Goal: Use online tool/utility: Utilize a website feature to perform a specific function

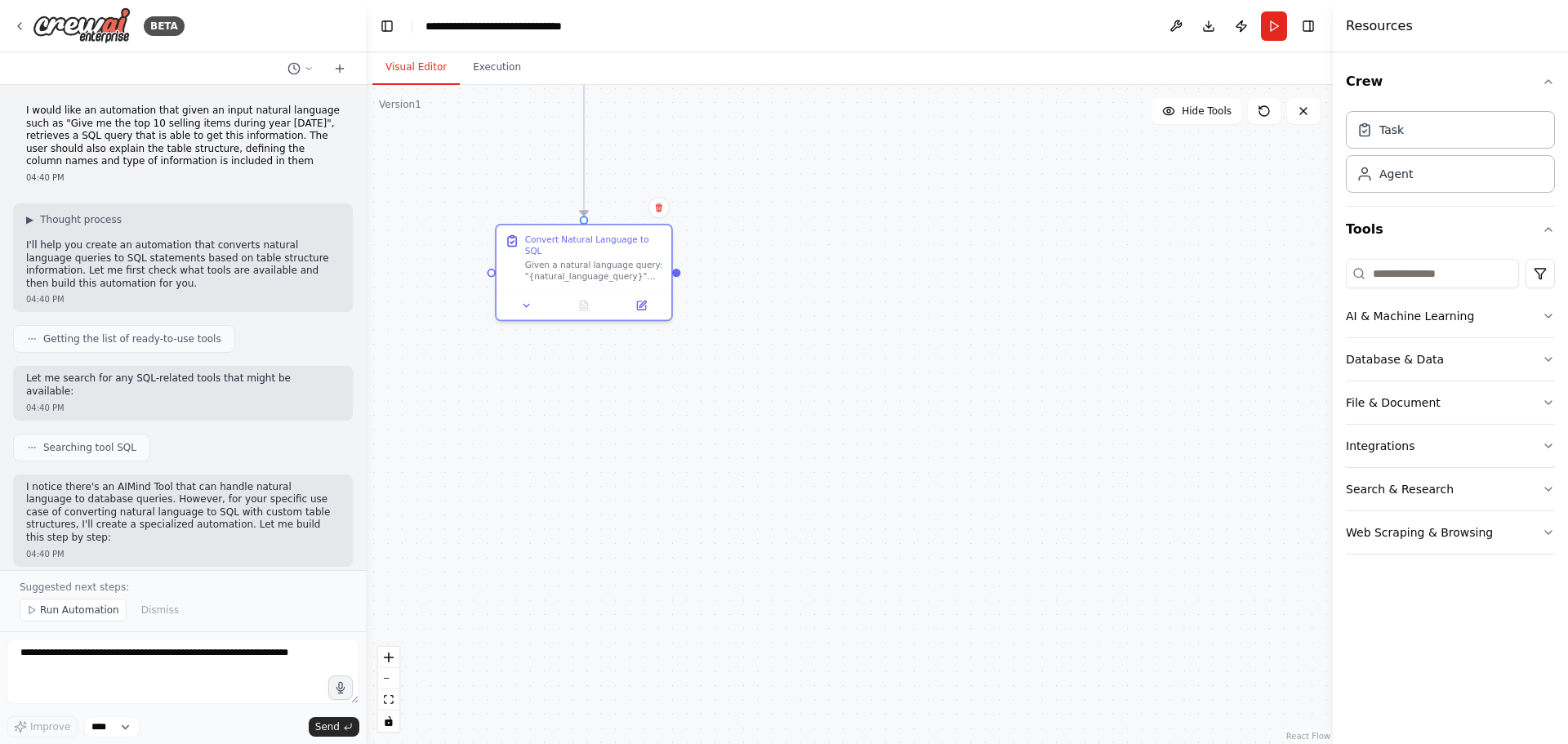
scroll to position [838, 0]
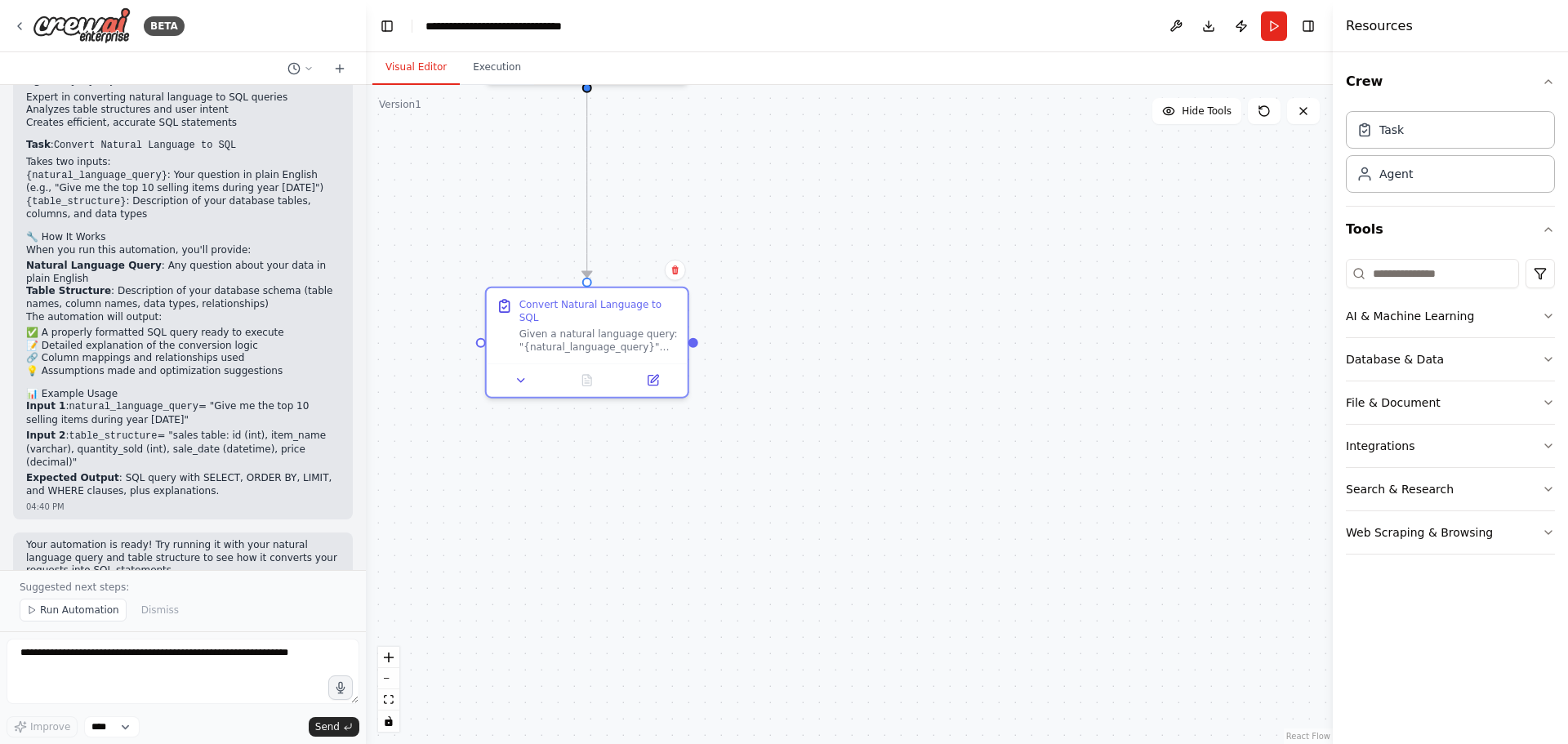
drag, startPoint x: 745, startPoint y: 390, endPoint x: 859, endPoint y: 609, distance: 246.9
click at [859, 609] on div ".deletable-edge-delete-btn { width: 20px; height: 20px; border: 0px solid #ffff…" at bounding box center [850, 414] width 967 height 659
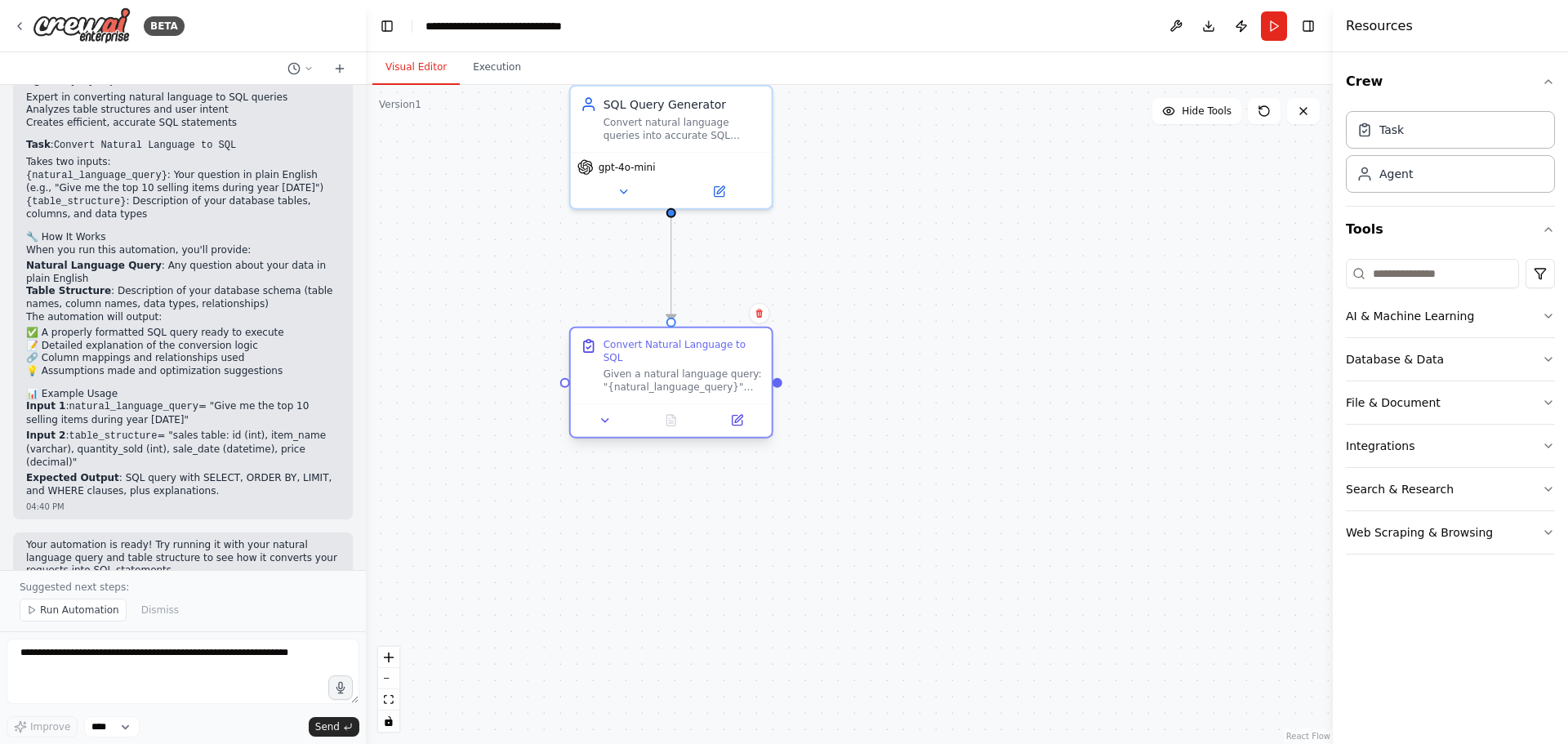
drag, startPoint x: 713, startPoint y: 459, endPoint x: 717, endPoint y: 384, distance: 75.1
click at [717, 384] on div "Convert Natural Language to SQL Given a natural language query: "{natural_langu…" at bounding box center [671, 366] width 201 height 75
click at [873, 339] on div ".deletable-edge-delete-btn { width: 20px; height: 20px; border: 0px solid #ffff…" at bounding box center [850, 414] width 967 height 659
click at [1444, 134] on div "Task" at bounding box center [1450, 129] width 209 height 37
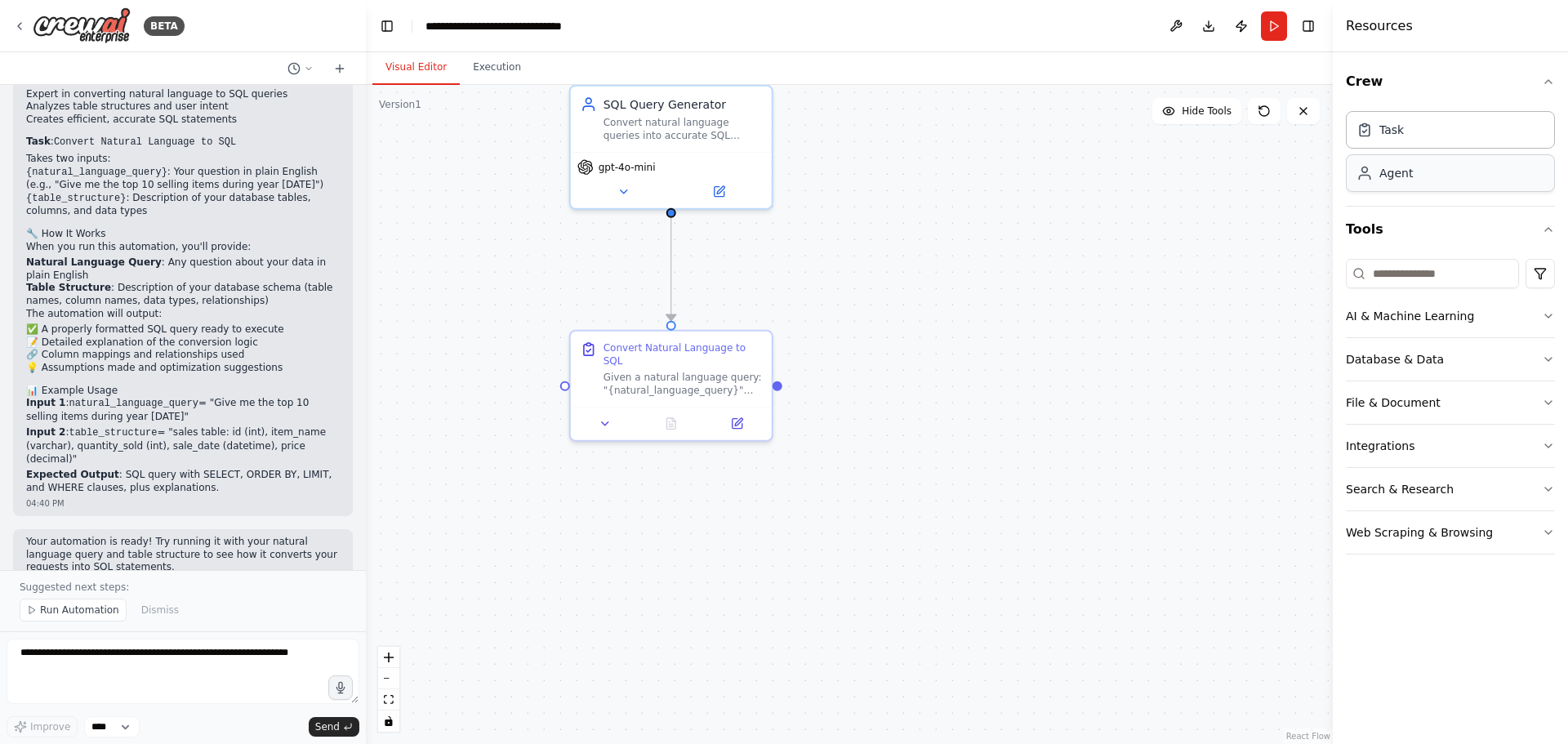
click at [1447, 181] on div "Agent" at bounding box center [1450, 173] width 209 height 37
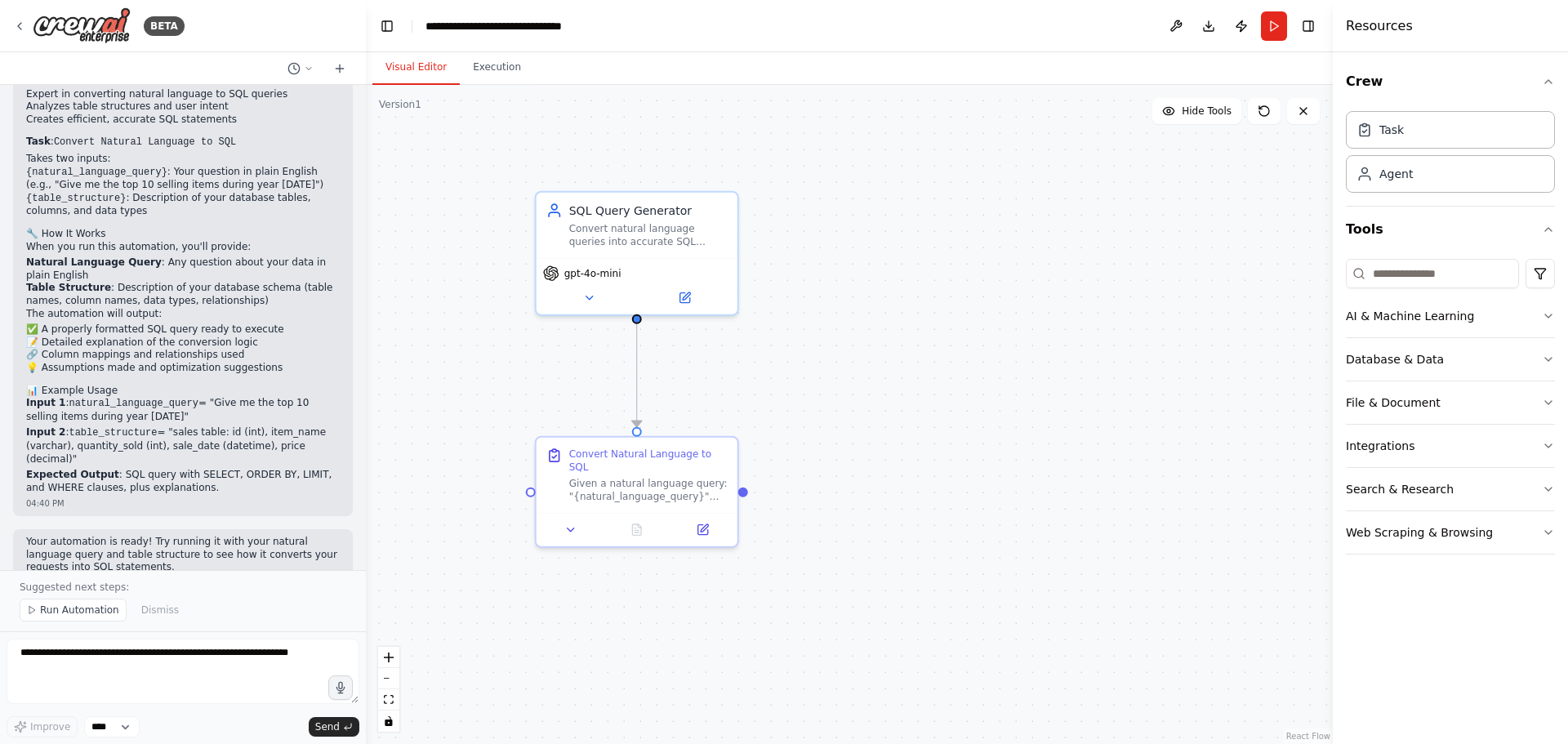
drag, startPoint x: 1067, startPoint y: 281, endPoint x: 1036, endPoint y: 409, distance: 131.7
click at [1036, 409] on div ".deletable-edge-delete-btn { width: 20px; height: 20px; border: 0px solid #ffff…" at bounding box center [850, 414] width 967 height 659
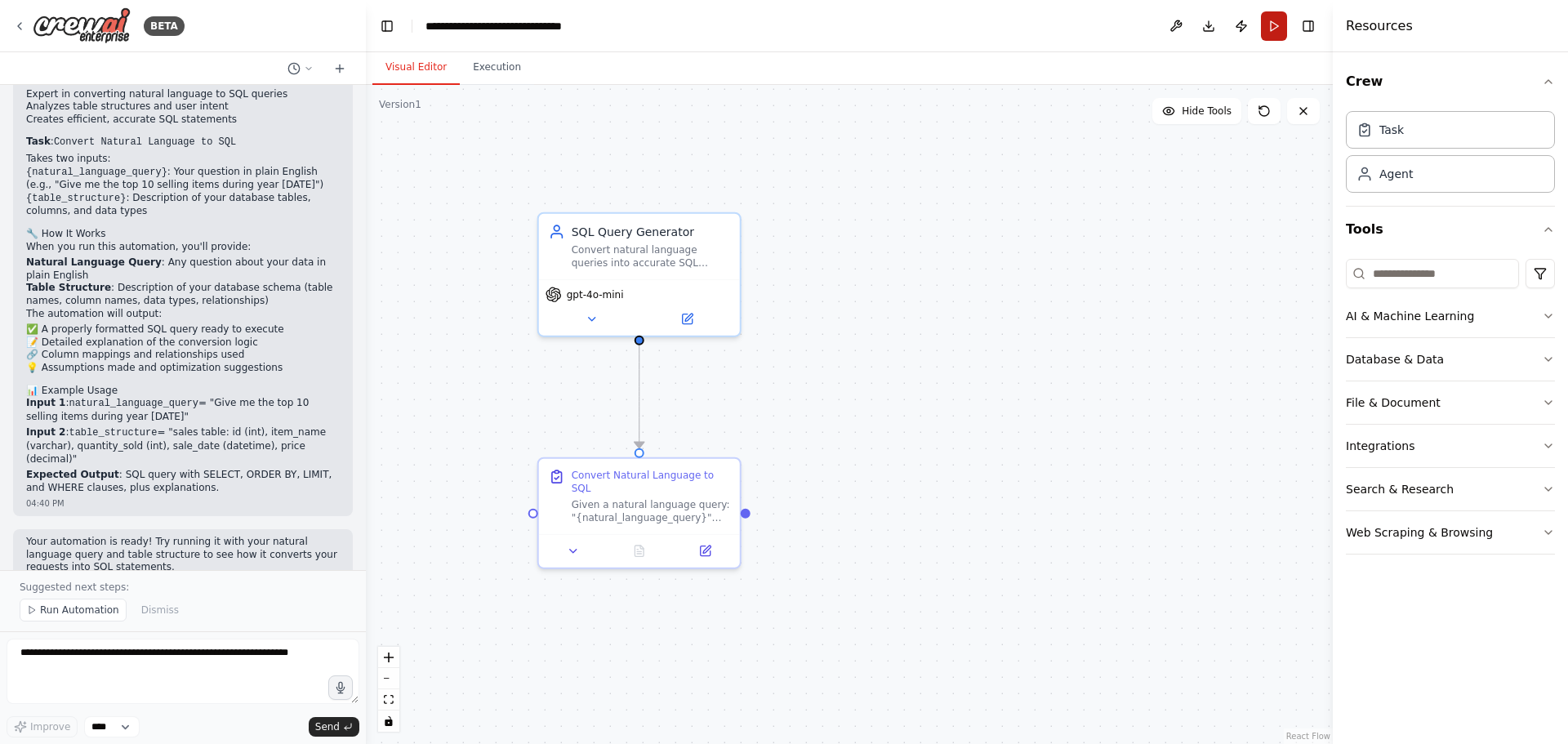
click at [1277, 20] on button "Run" at bounding box center [1273, 26] width 26 height 29
click at [742, 19] on body "BETA I would like an automation that given an input natural language such as "G…" at bounding box center [784, 372] width 1568 height 744
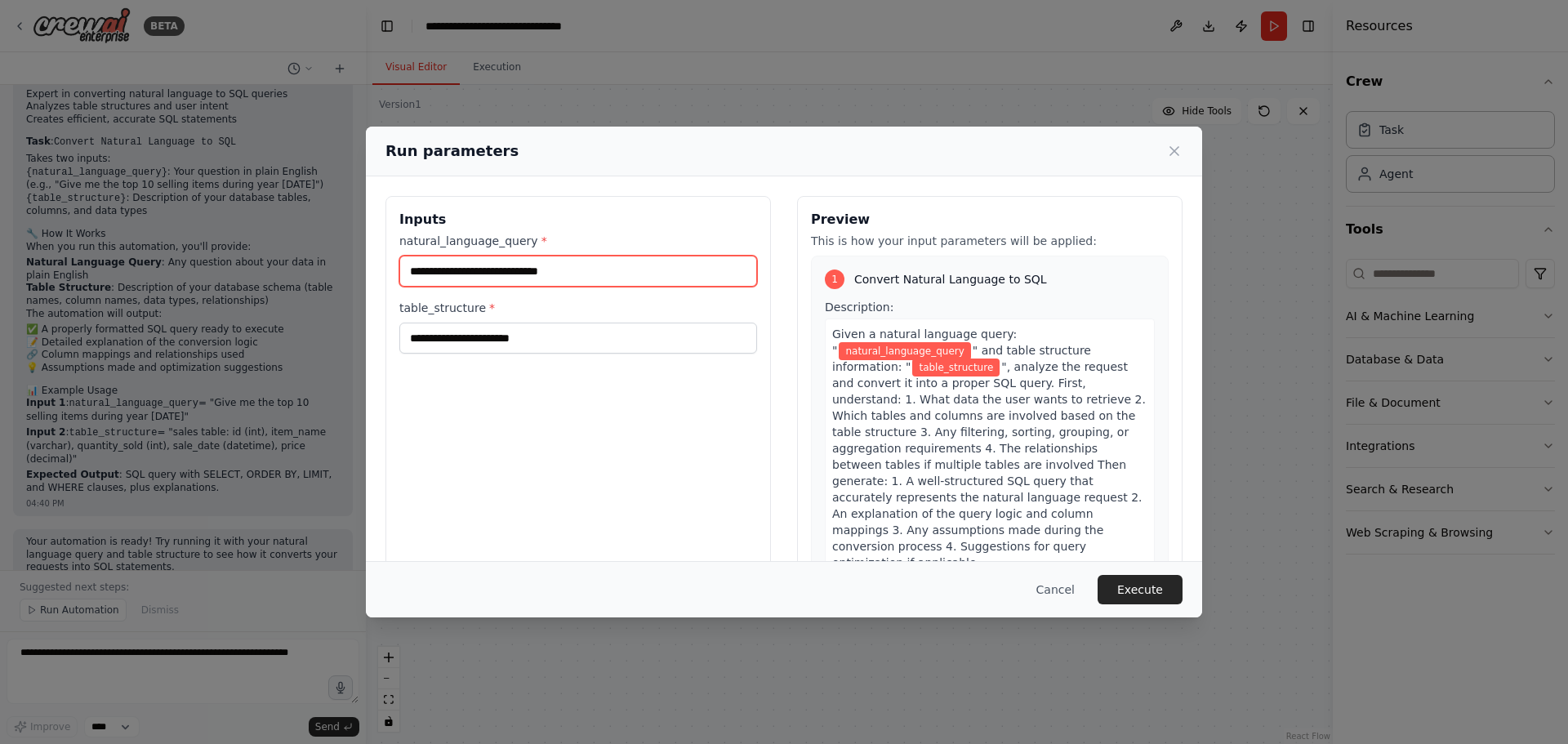
click at [585, 277] on input "natural_language_query *" at bounding box center [578, 270] width 358 height 31
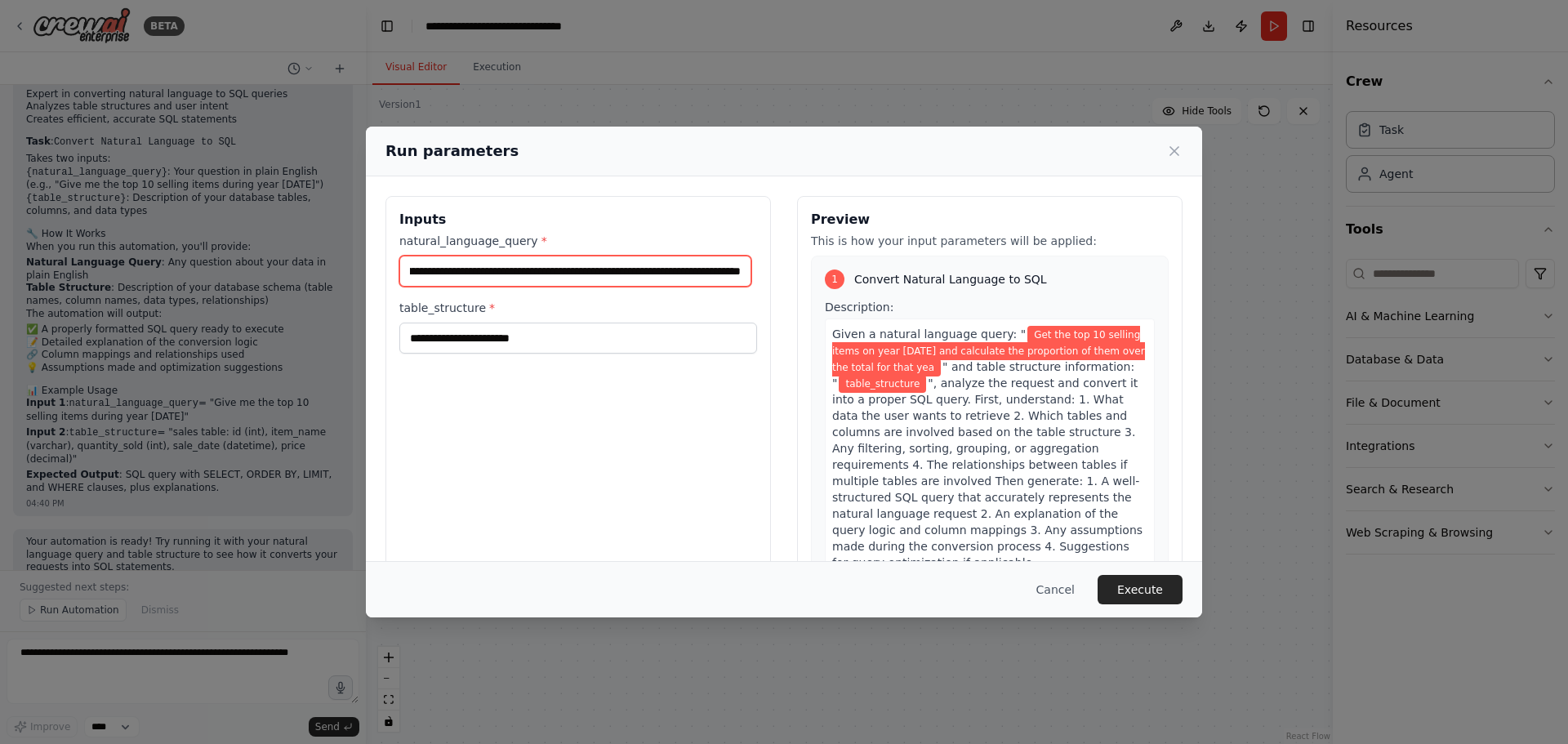
scroll to position [0, 202]
type input "**********"
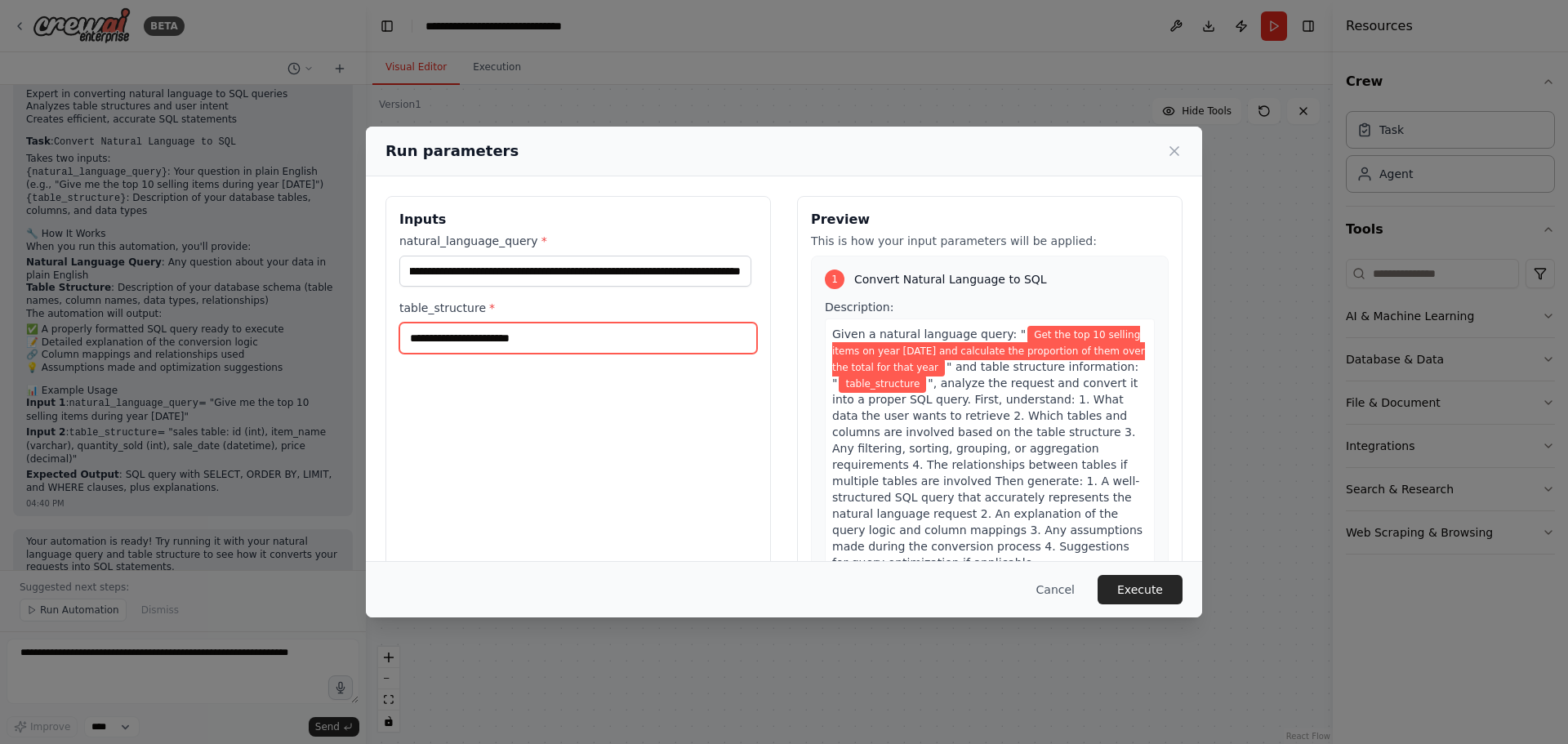
click at [526, 343] on input "table_structure *" at bounding box center [578, 338] width 358 height 31
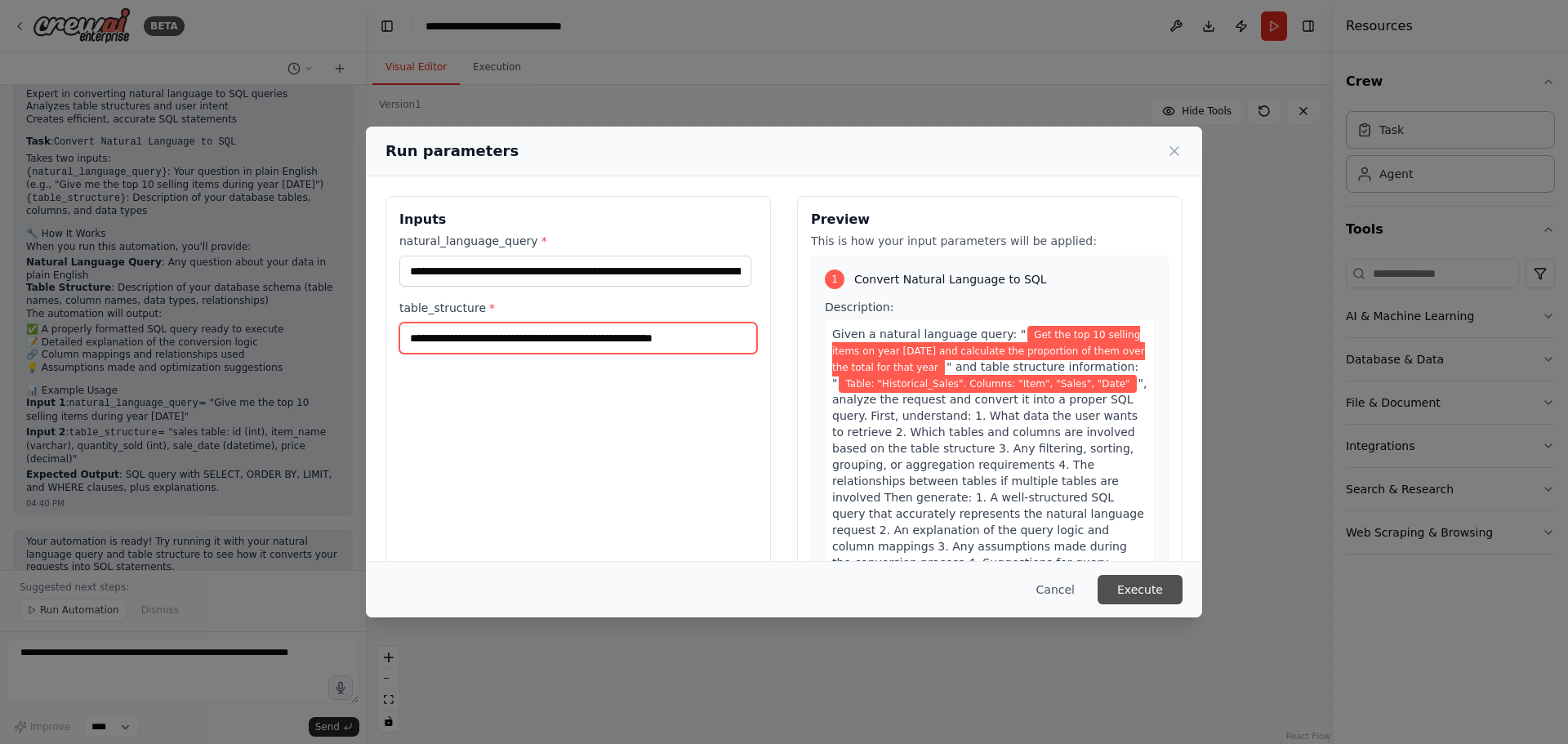
type input "**********"
click at [1125, 600] on button "Execute" at bounding box center [1140, 589] width 85 height 29
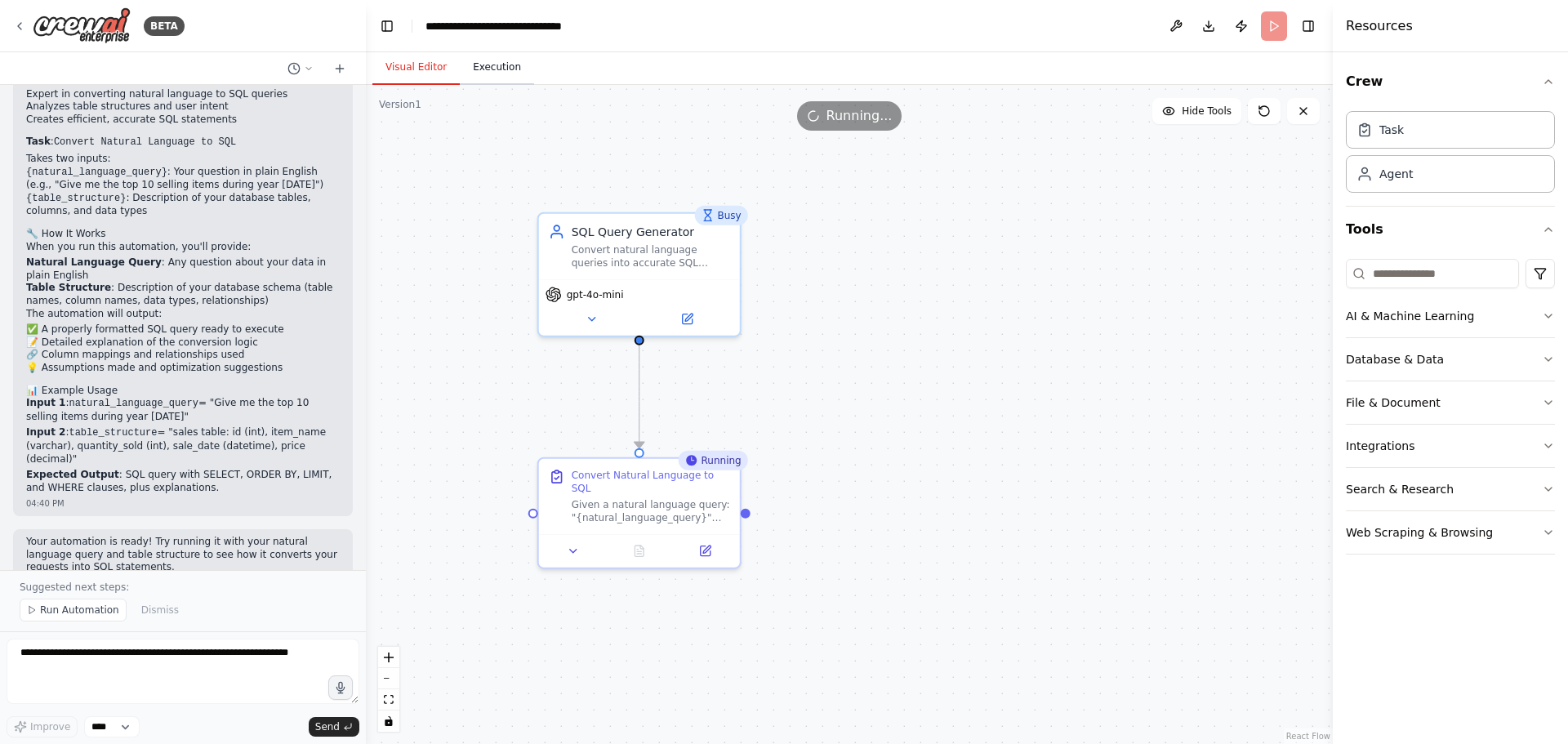
click at [485, 67] on button "Execution" at bounding box center [496, 68] width 74 height 34
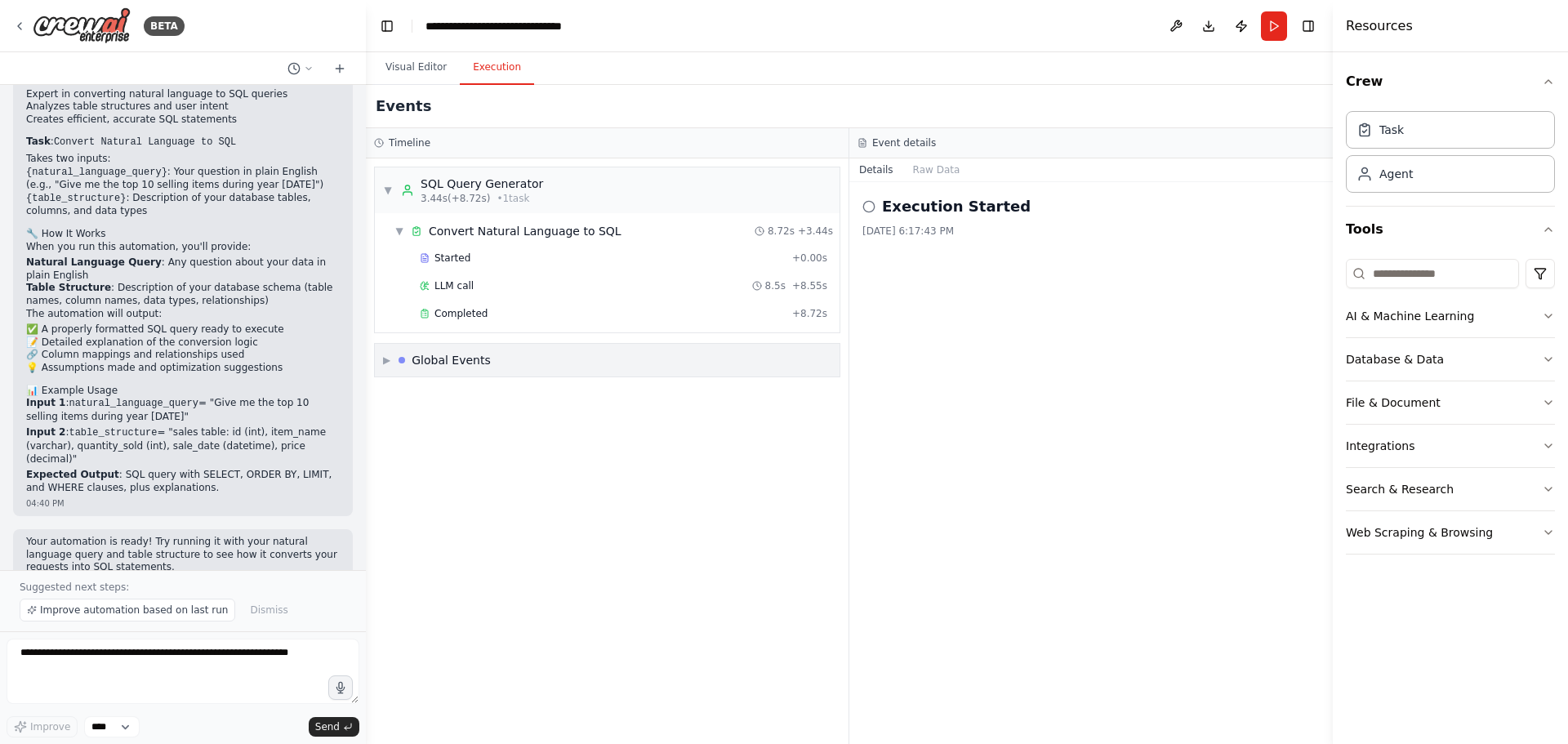
click at [435, 360] on div "Global Events" at bounding box center [451, 360] width 79 height 16
click at [500, 313] on div "Completed" at bounding box center [602, 313] width 366 height 13
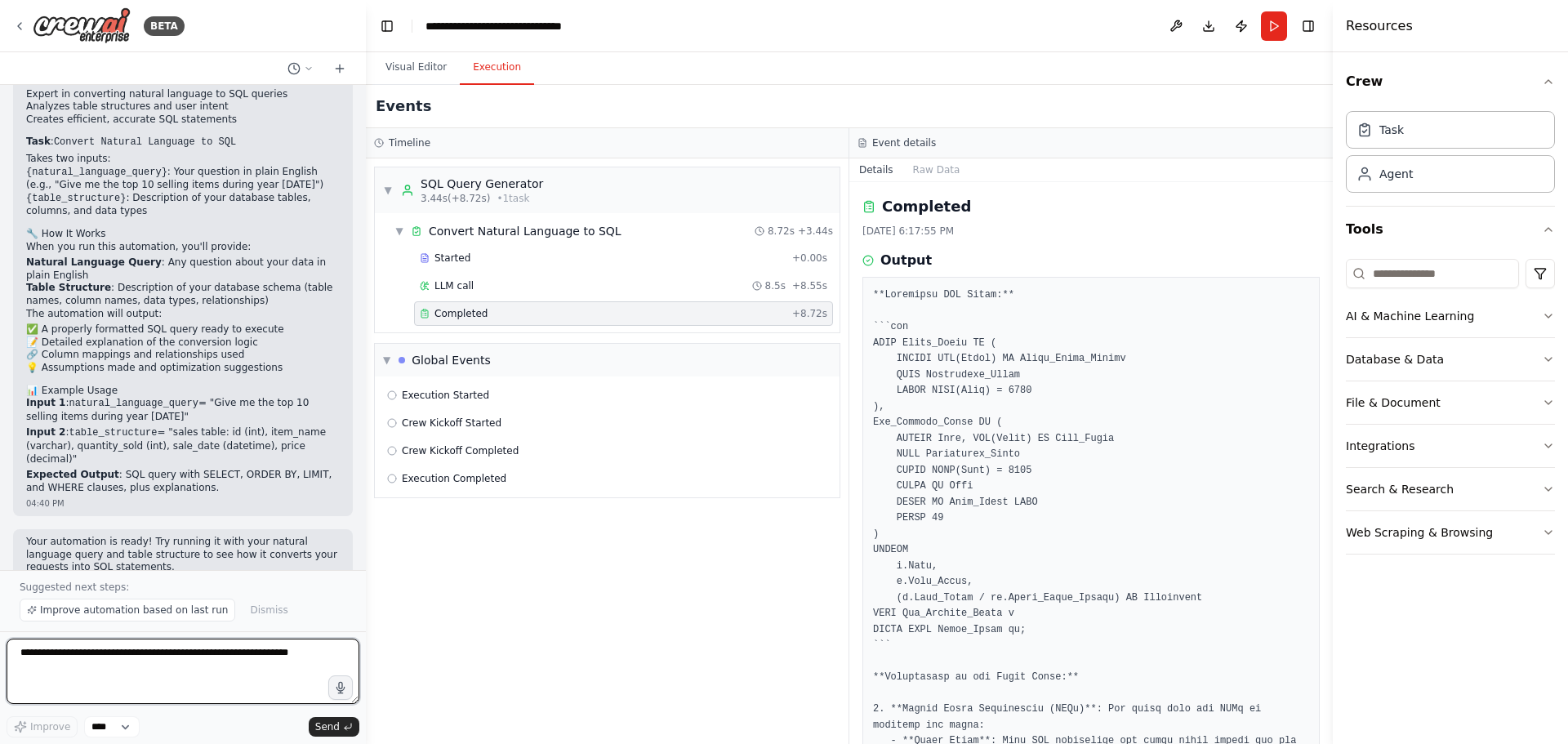
click at [245, 666] on textarea at bounding box center [182, 671] width 353 height 65
type textarea "****"
type textarea "*****"
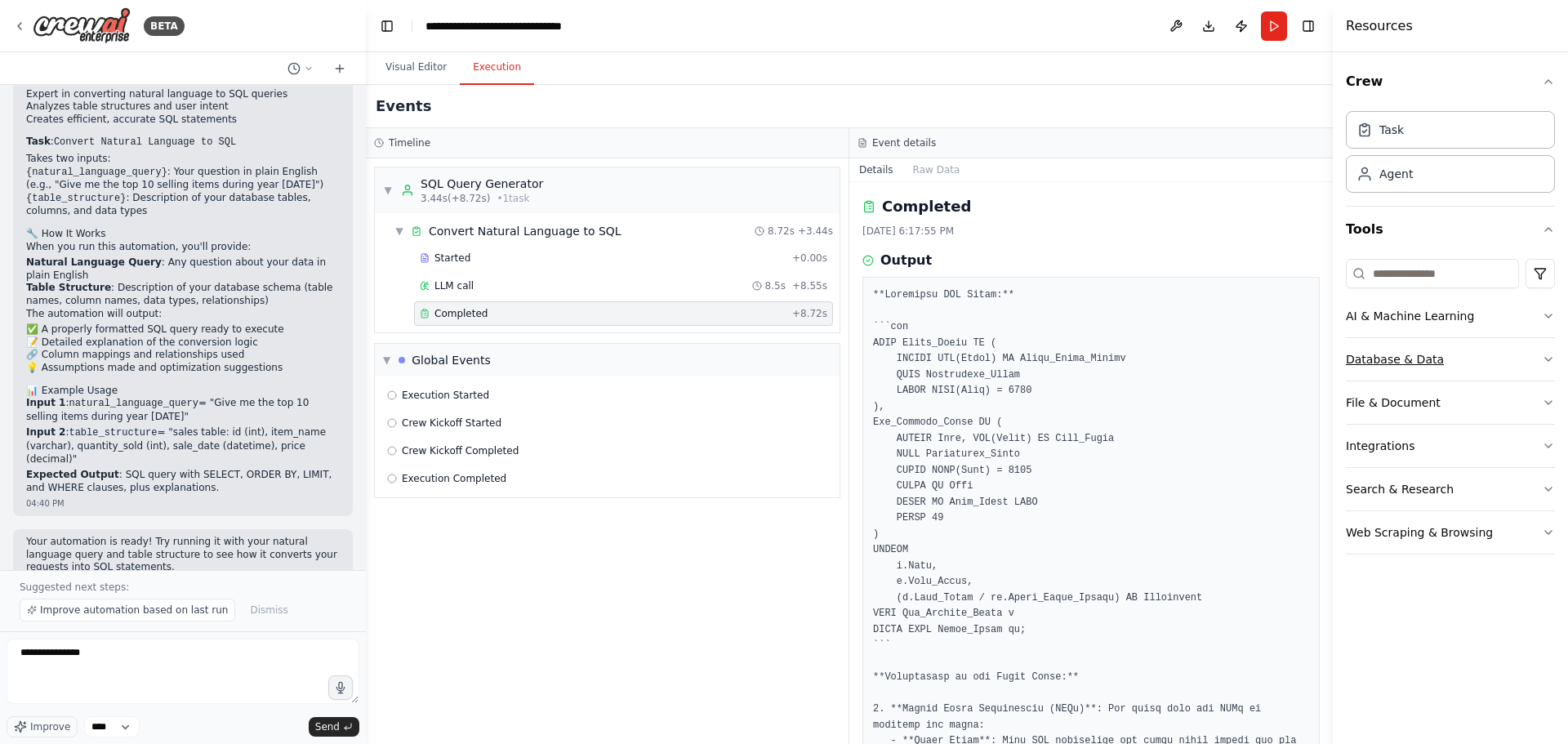
click at [1462, 350] on button "Database & Data" at bounding box center [1450, 360] width 209 height 43
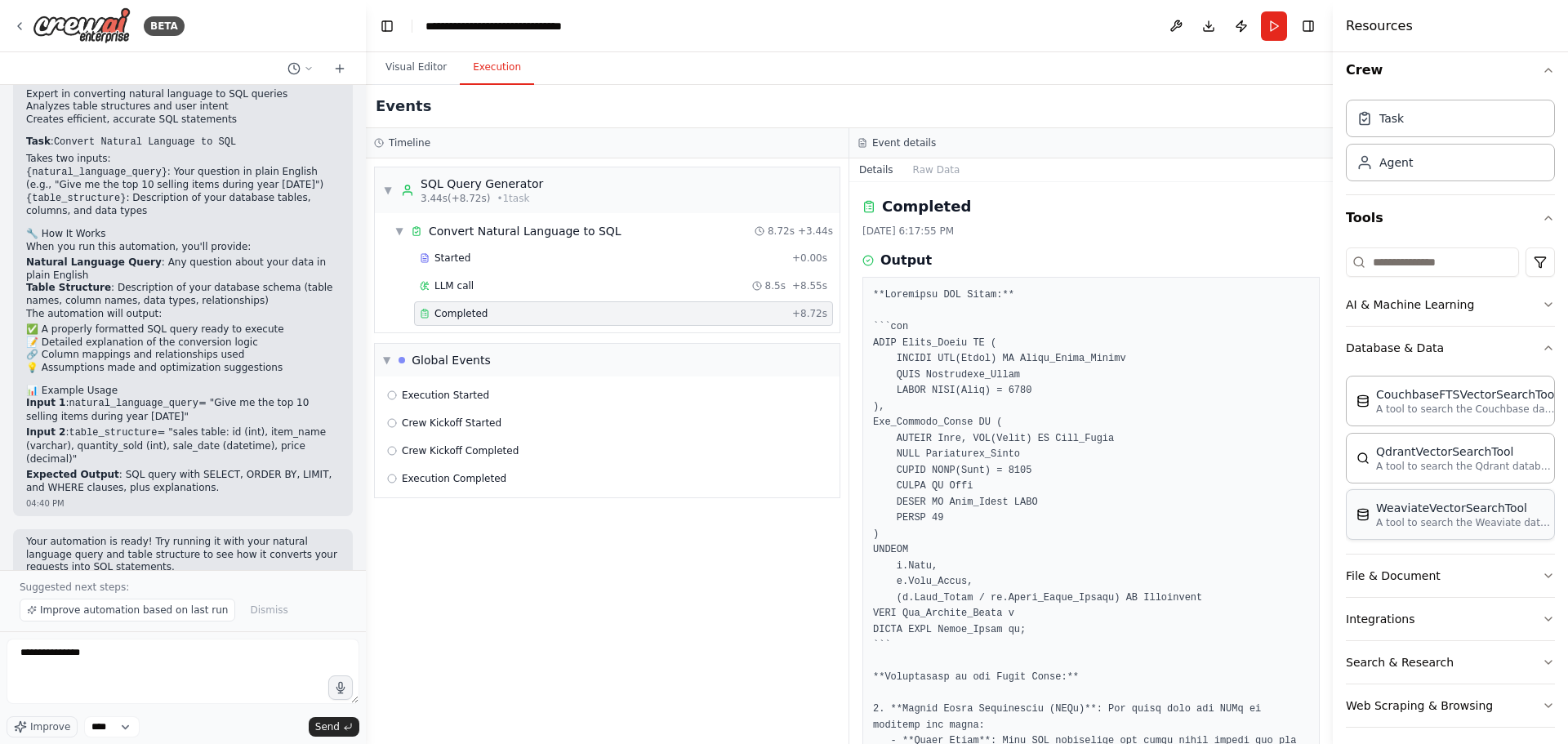
scroll to position [21, 0]
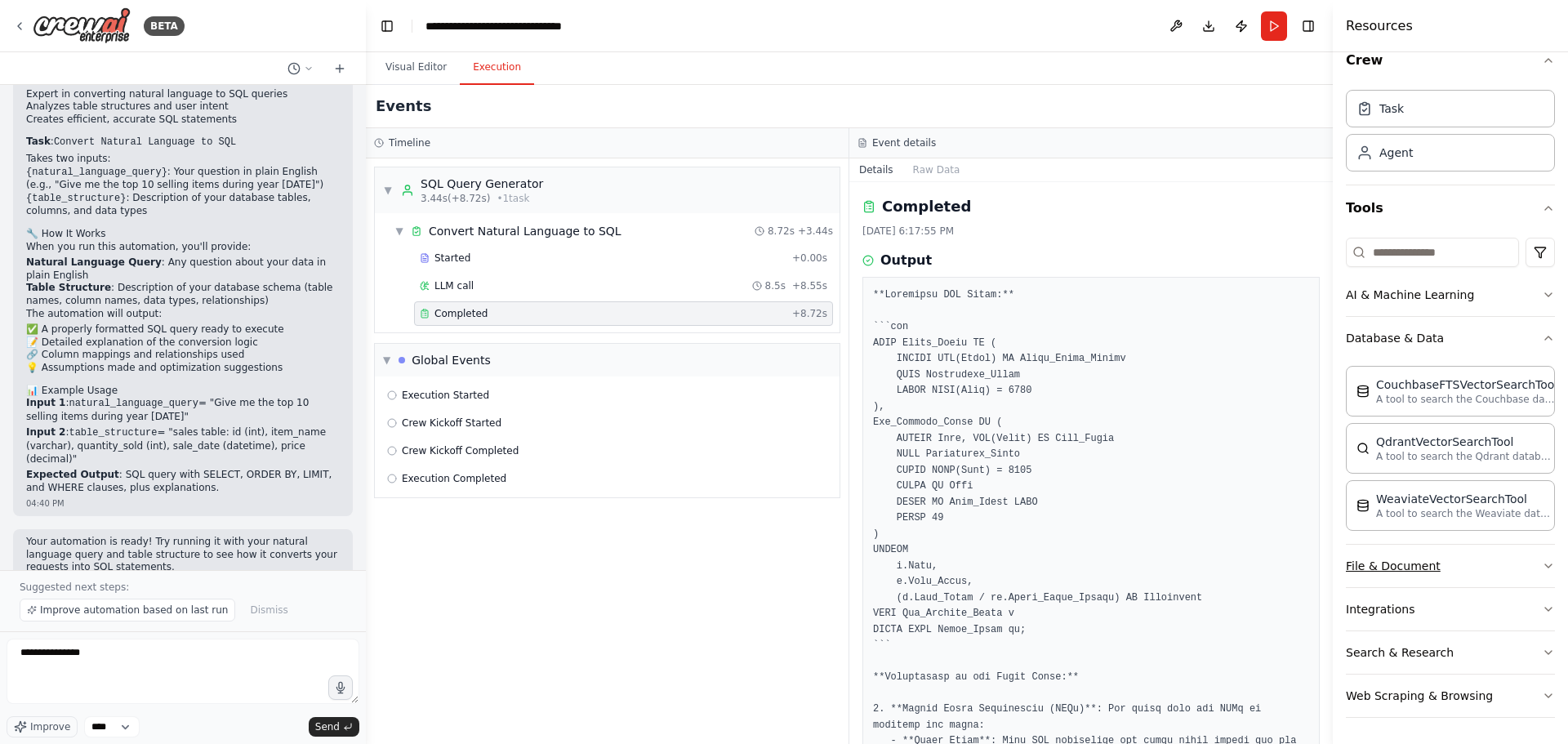
click at [1439, 559] on button "File & Document" at bounding box center [1450, 566] width 209 height 43
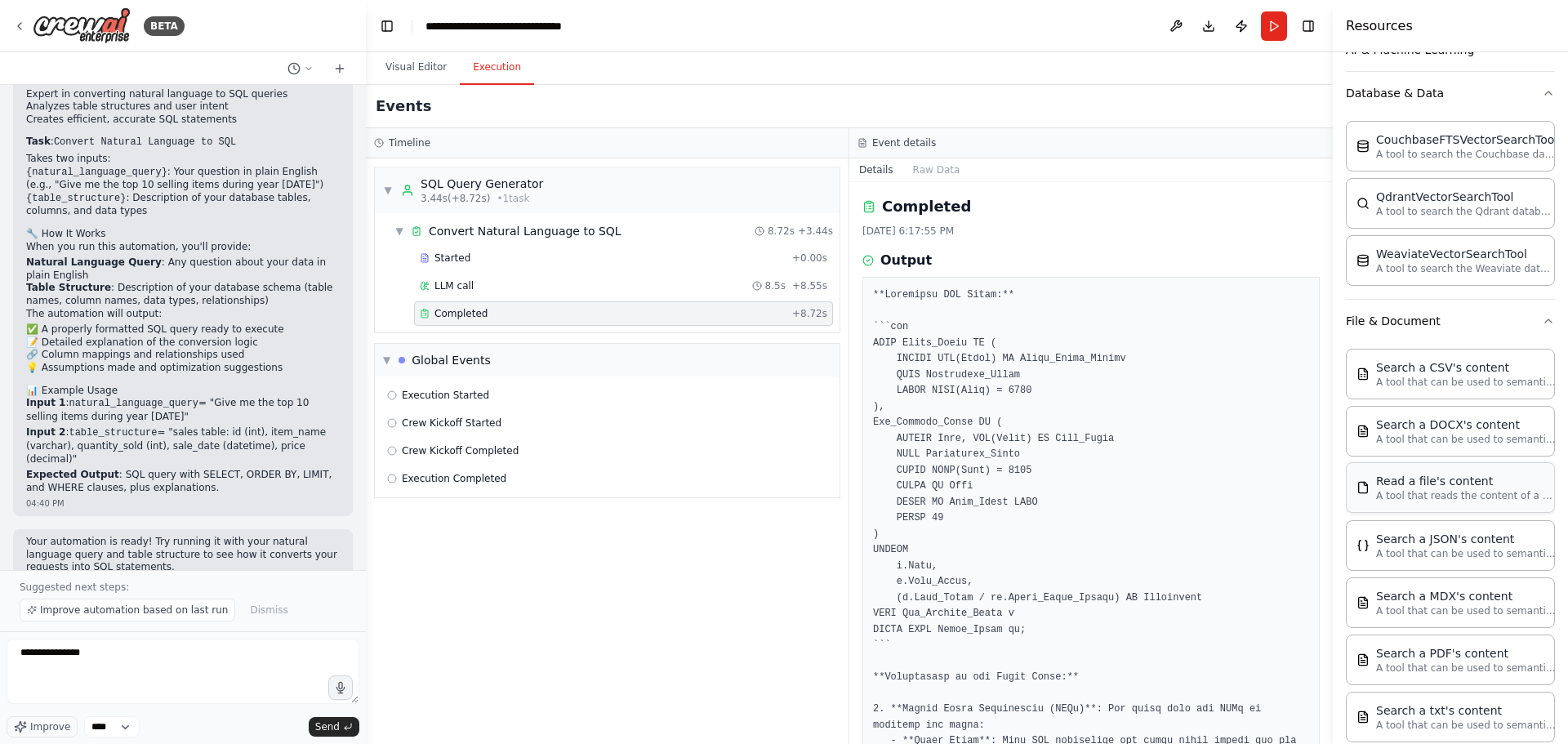
scroll to position [348, 0]
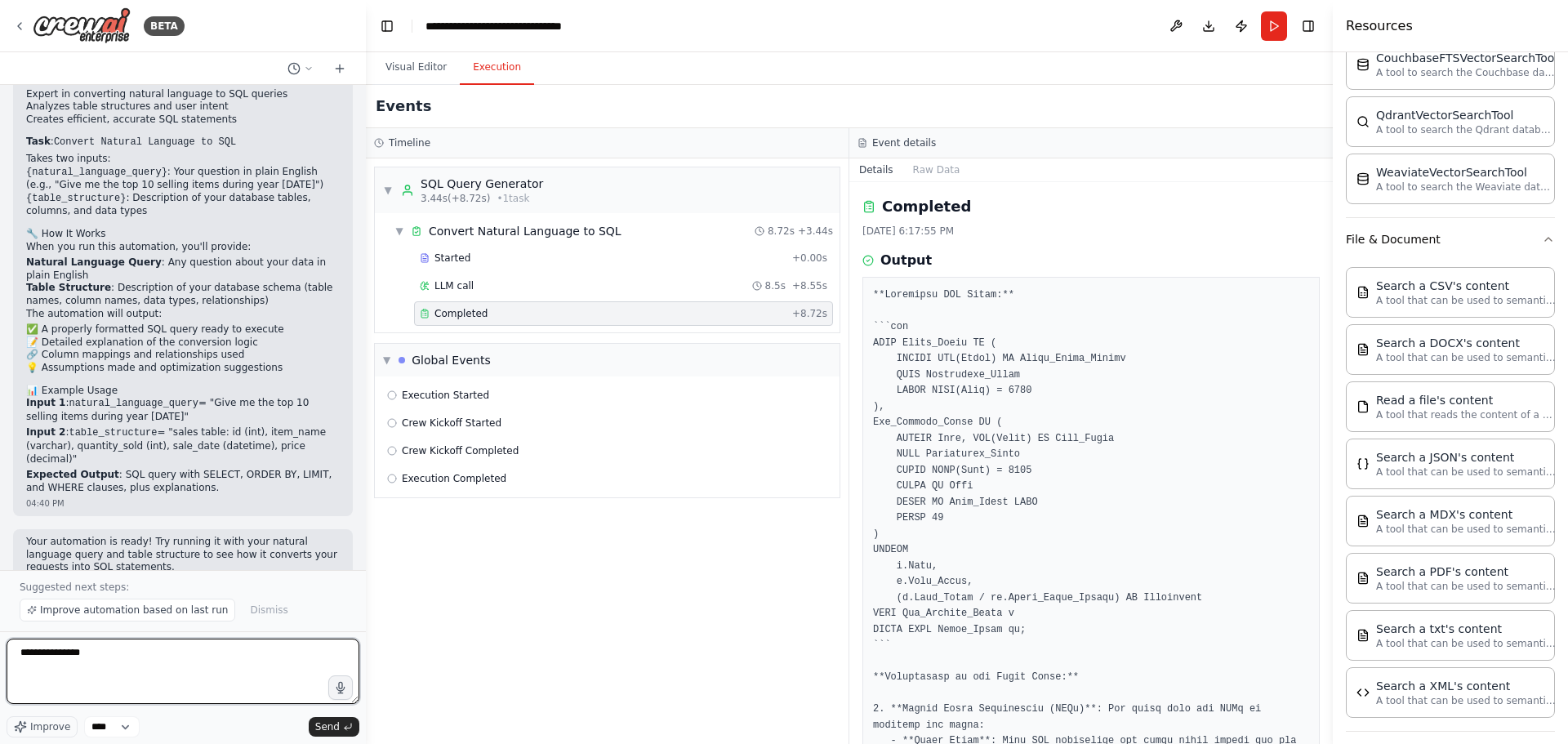
click at [108, 657] on textarea "**********" at bounding box center [182, 671] width 353 height 65
type textarea "***"
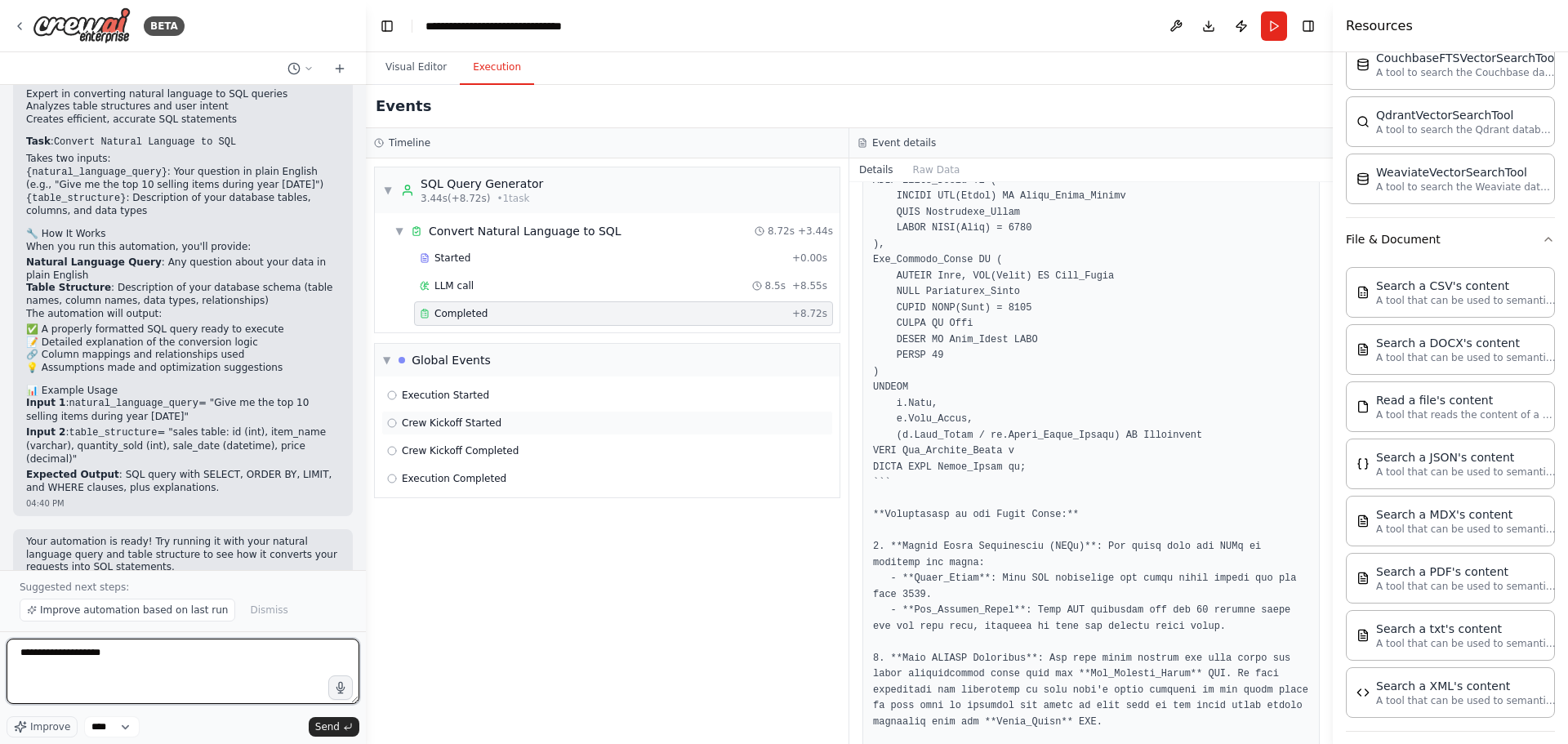
scroll to position [163, 0]
click at [126, 656] on textarea "**********" at bounding box center [182, 671] width 353 height 65
type textarea "**********"
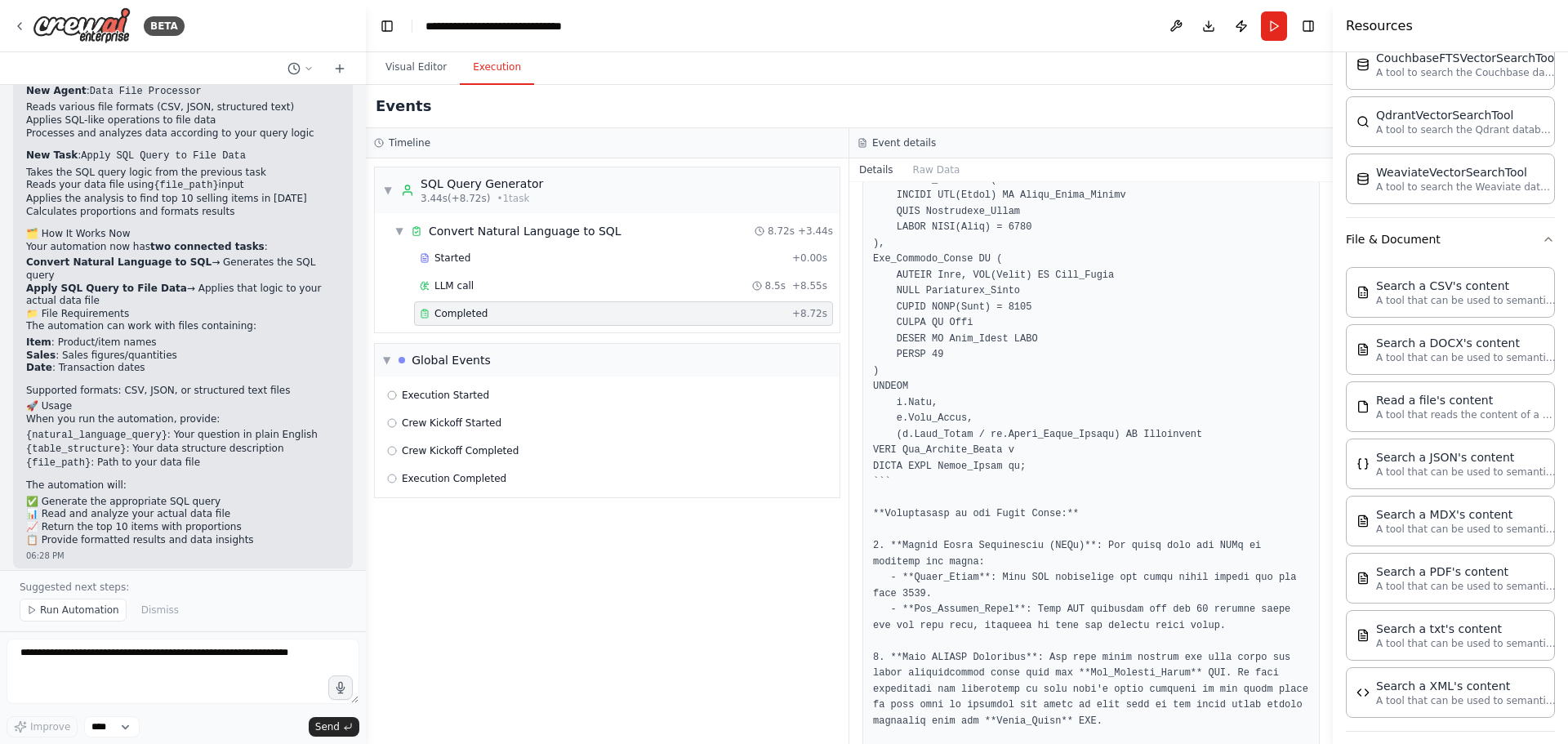
scroll to position [1765, 0]
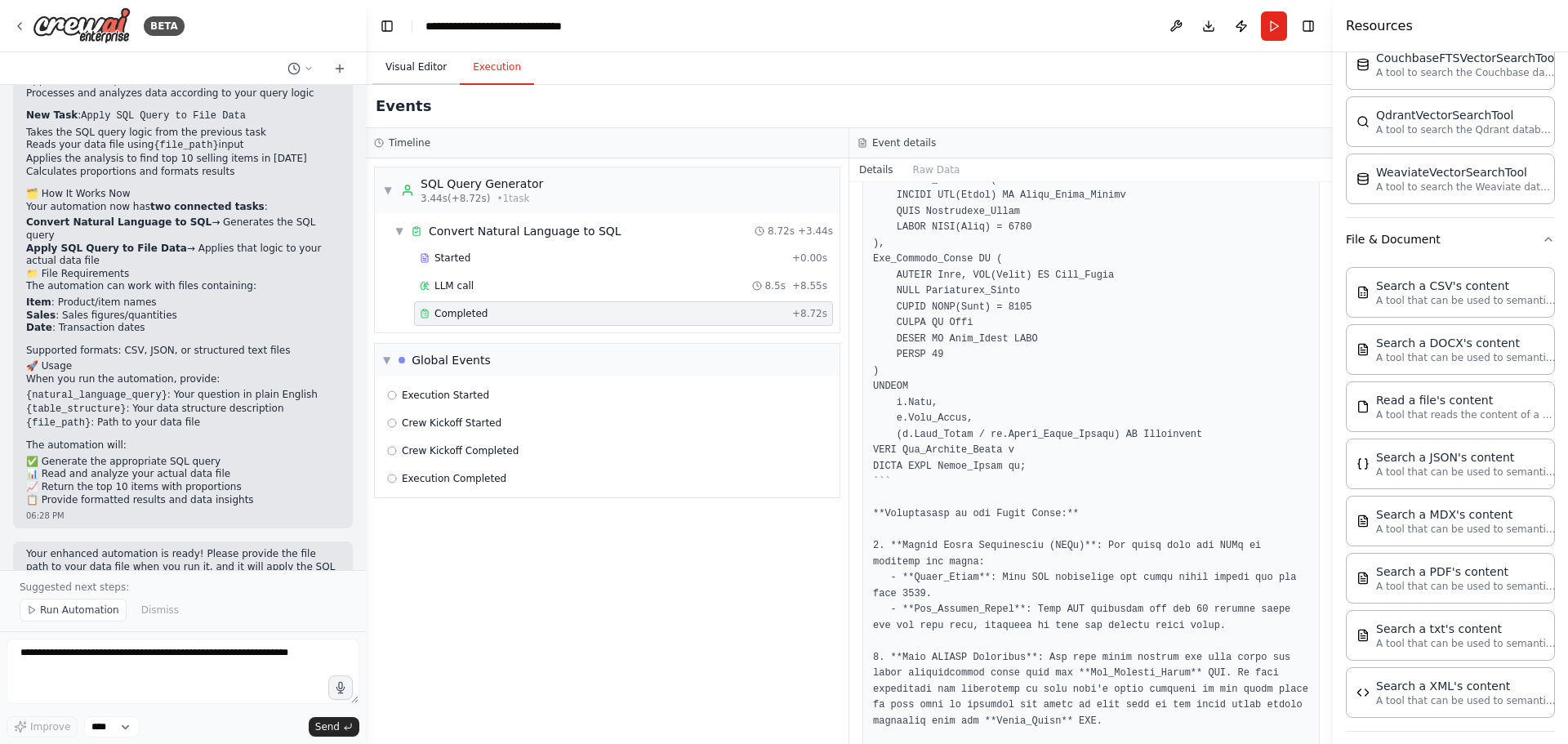
click at [425, 72] on button "Visual Editor" at bounding box center [416, 68] width 87 height 34
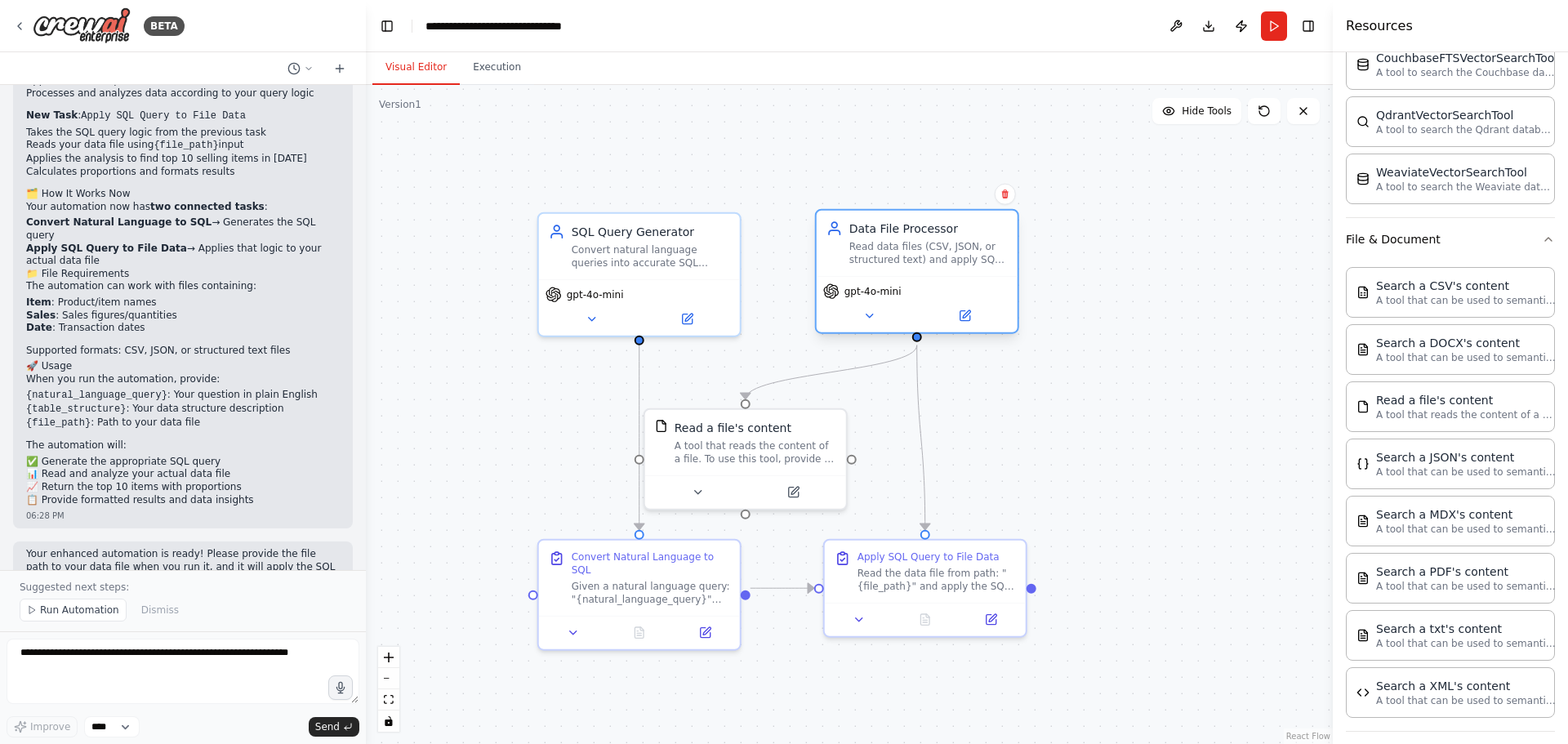
drag, startPoint x: 893, startPoint y: 252, endPoint x: 911, endPoint y: 255, distance: 18.2
click at [911, 255] on div "Read data files (CSV, JSON, or structured text) and apply SQL-like operations t…" at bounding box center [929, 252] width 159 height 26
click at [1168, 260] on div ".deletable-edge-delete-btn { width: 20px; height: 20px; border: 0px solid #ffff…" at bounding box center [850, 414] width 967 height 659
click at [995, 295] on div "gpt-4o-mini" at bounding box center [918, 293] width 188 height 16
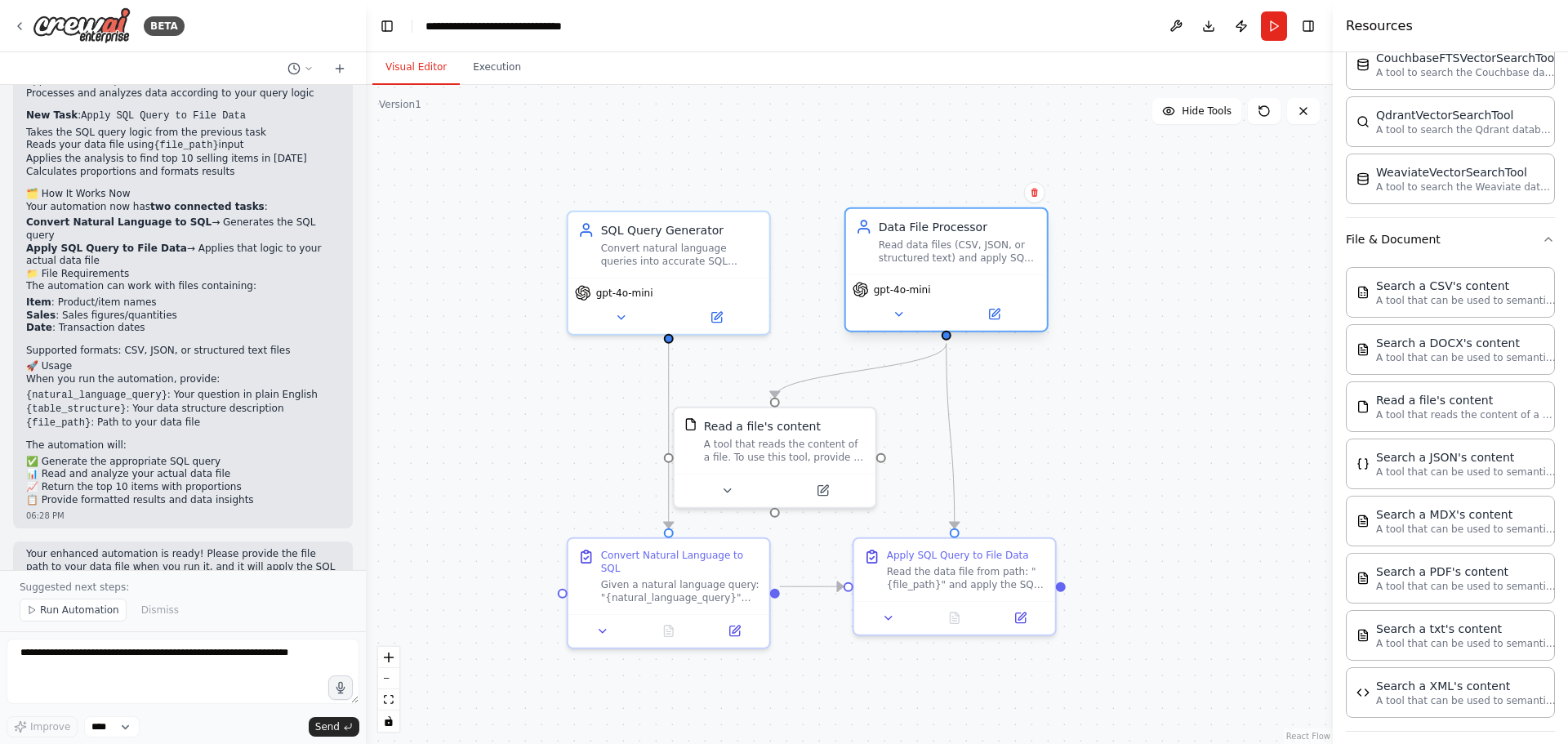
drag, startPoint x: 921, startPoint y: 343, endPoint x: 950, endPoint y: 340, distance: 29.2
click at [950, 340] on div ".deletable-edge-delete-btn { width: 20px; height: 20px; border: 0px solid #ffff…" at bounding box center [850, 414] width 967 height 659
click at [942, 316] on button at bounding box center [899, 314] width 92 height 20
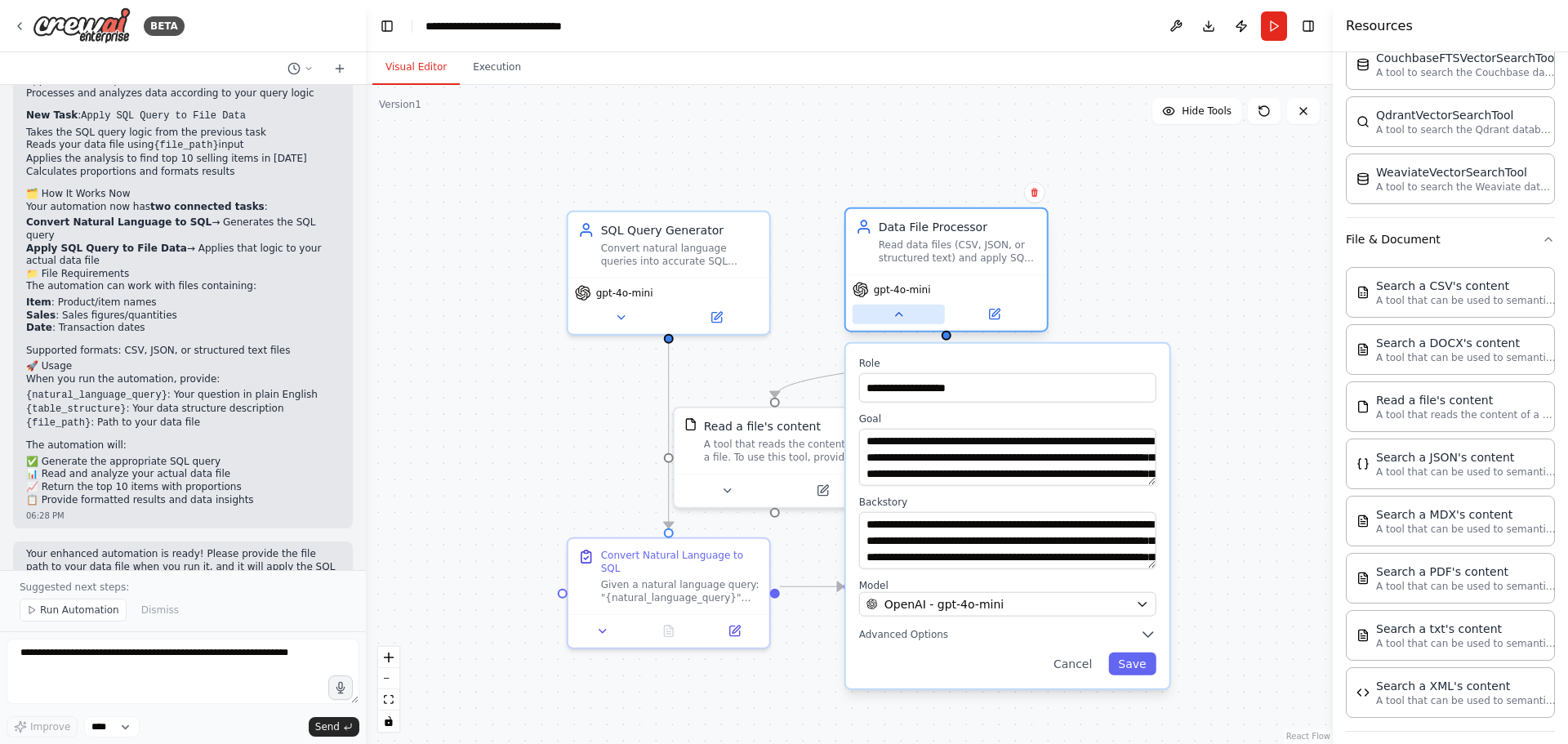
click at [942, 316] on button at bounding box center [899, 314] width 92 height 20
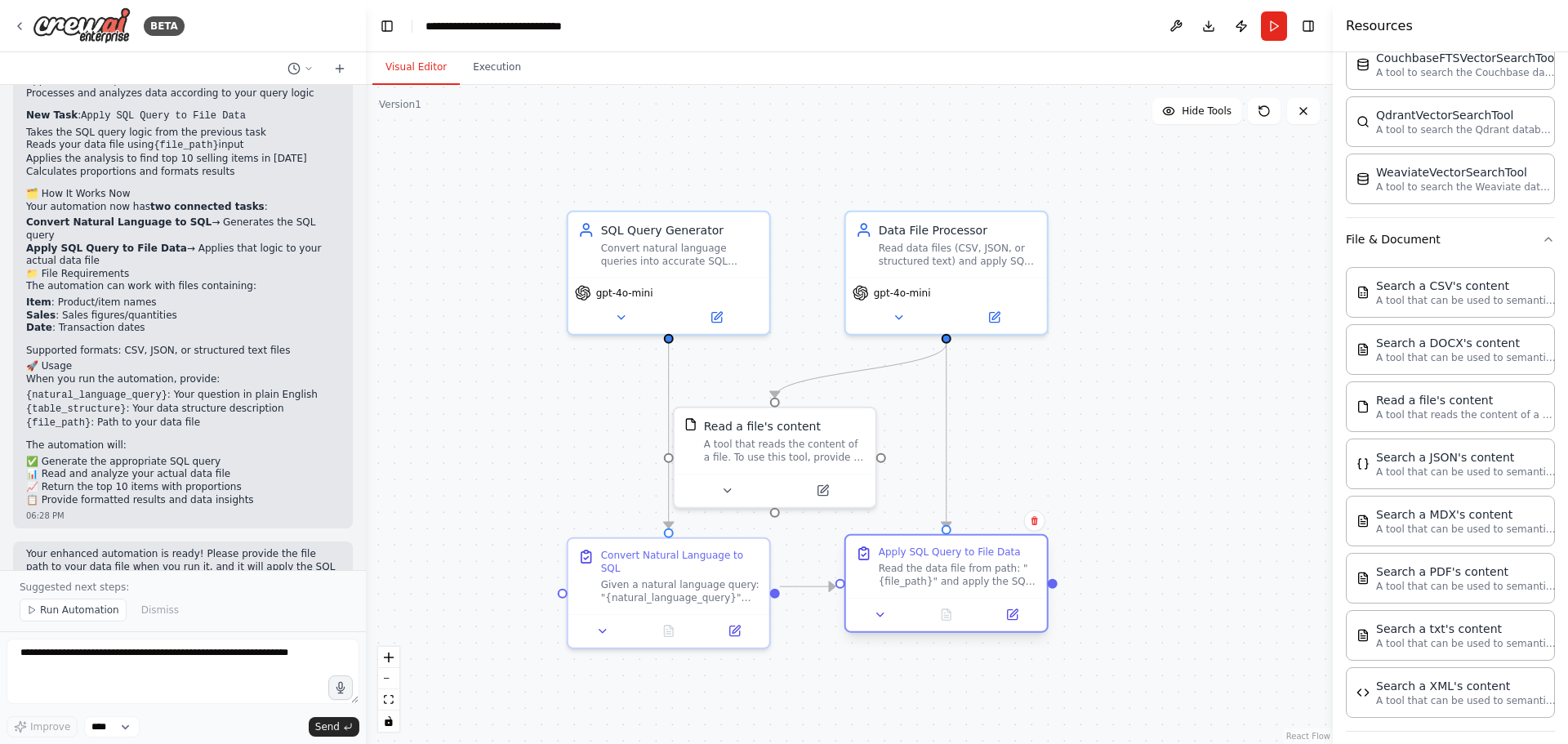
drag, startPoint x: 1019, startPoint y: 557, endPoint x: 1011, endPoint y: 554, distance: 8.5
click at [1011, 554] on div "Apply SQL Query to File Data" at bounding box center [958, 551] width 159 height 13
click at [1104, 433] on div ".deletable-edge-delete-btn { width: 20px; height: 20px; border: 0px solid #ffff…" at bounding box center [850, 414] width 967 height 659
drag, startPoint x: 818, startPoint y: 429, endPoint x: 887, endPoint y: 409, distance: 71.8
click at [887, 409] on div "Read a file's content" at bounding box center [842, 407] width 162 height 16
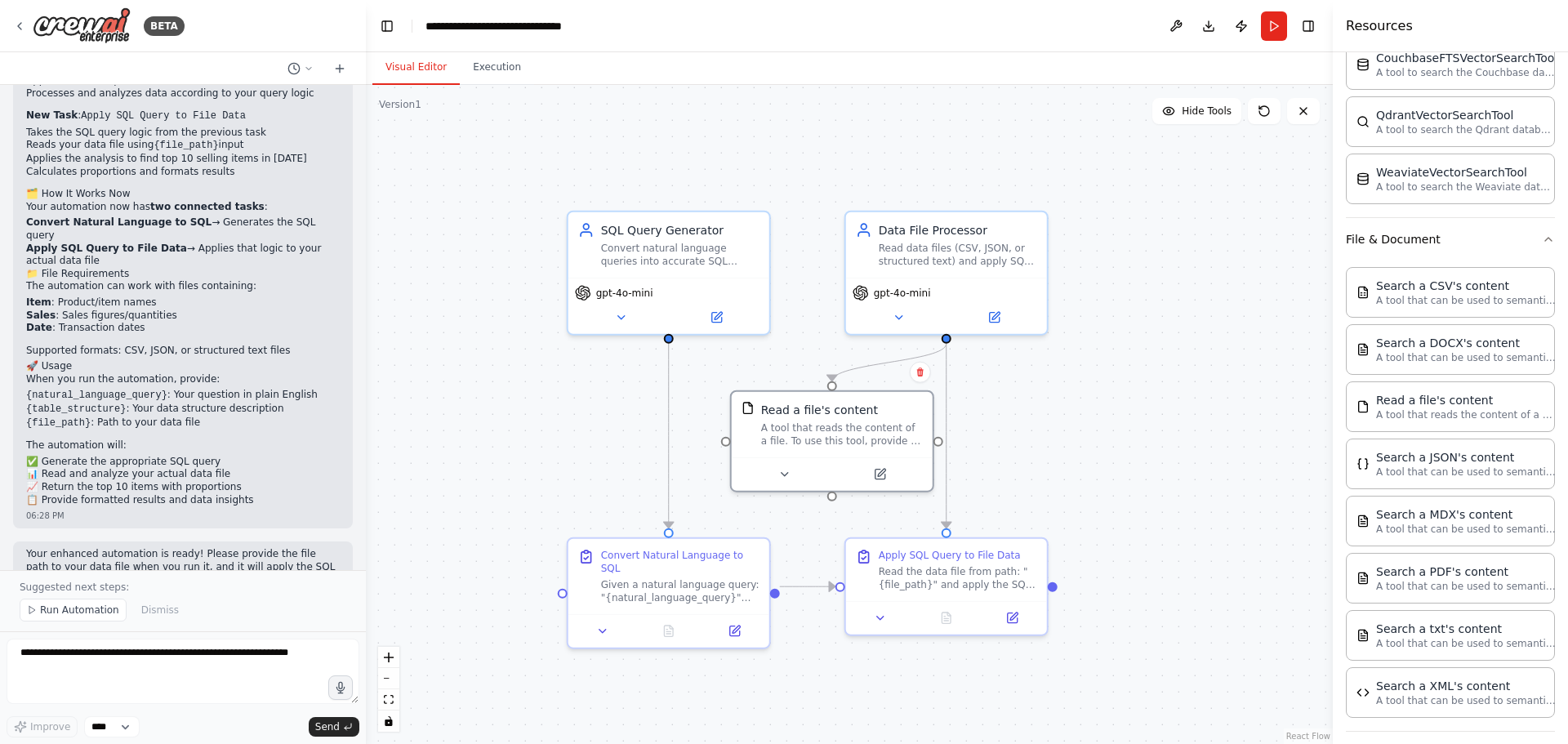
click at [1082, 417] on div ".deletable-edge-delete-btn { width: 20px; height: 20px; border: 0px solid #ffff…" at bounding box center [850, 414] width 967 height 659
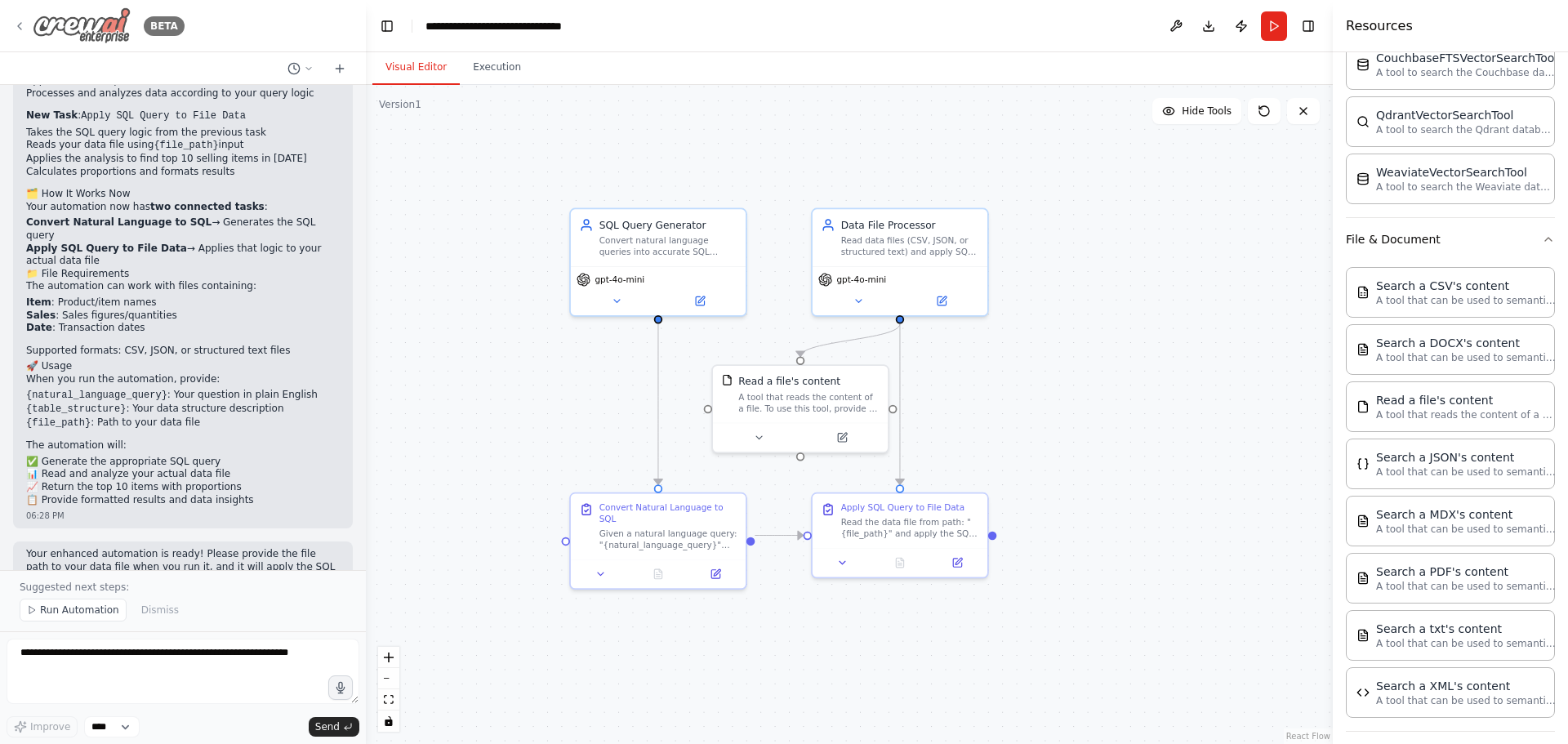
click at [95, 19] on img at bounding box center [82, 25] width 98 height 37
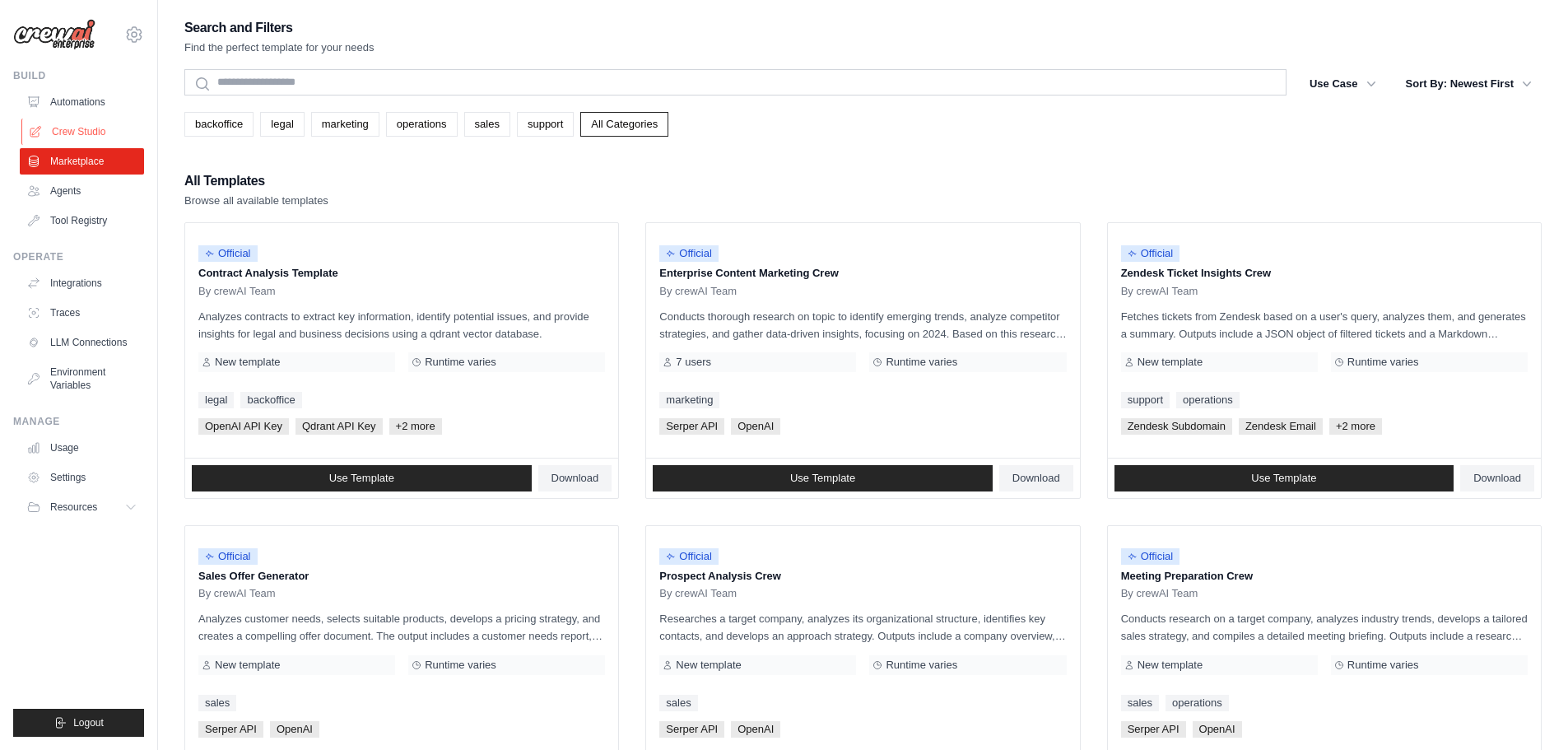
click at [80, 125] on link "Crew Studio" at bounding box center [84, 131] width 124 height 26
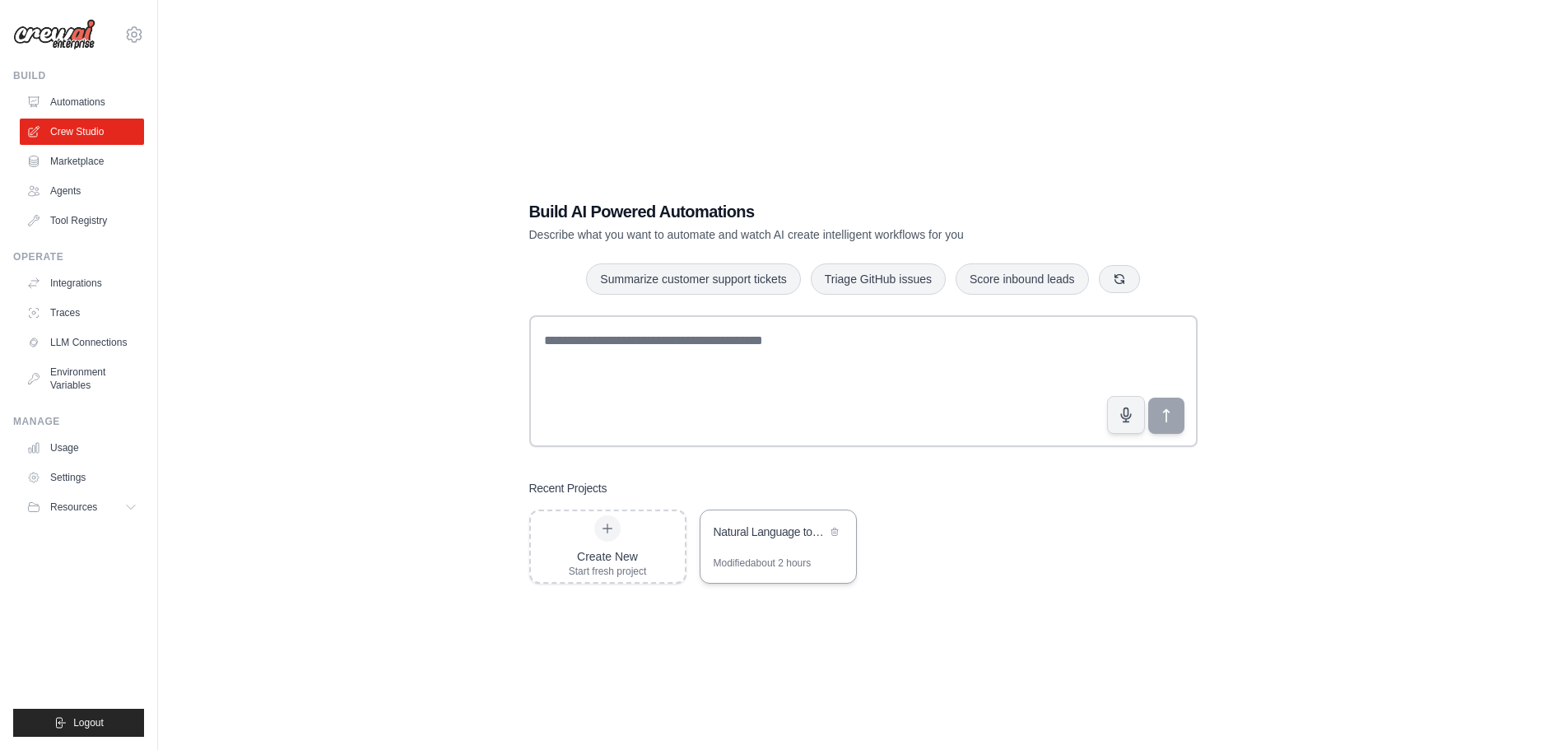
click at [798, 530] on div "Natural Language to SQL Converter" at bounding box center [770, 531] width 112 height 16
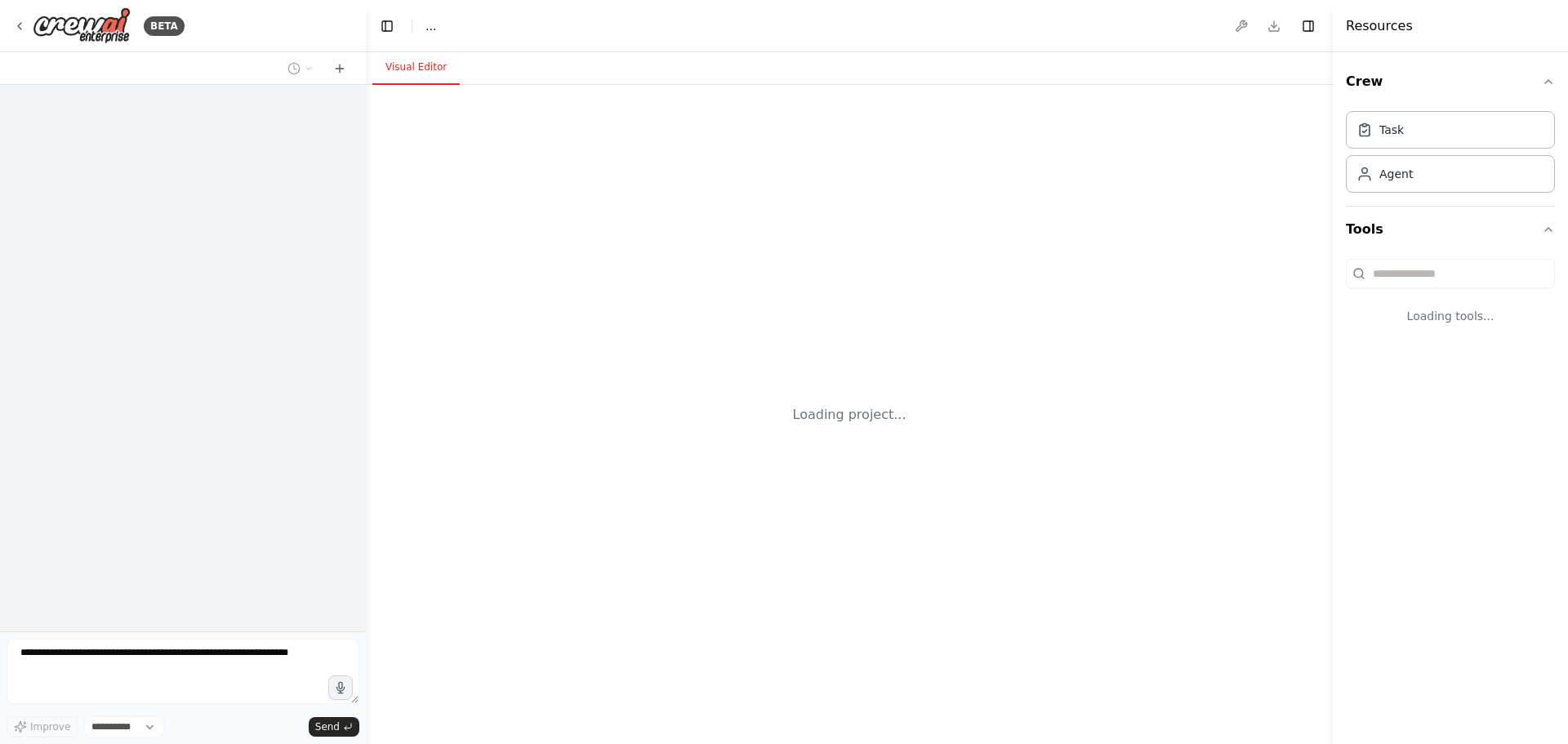
select select "****"
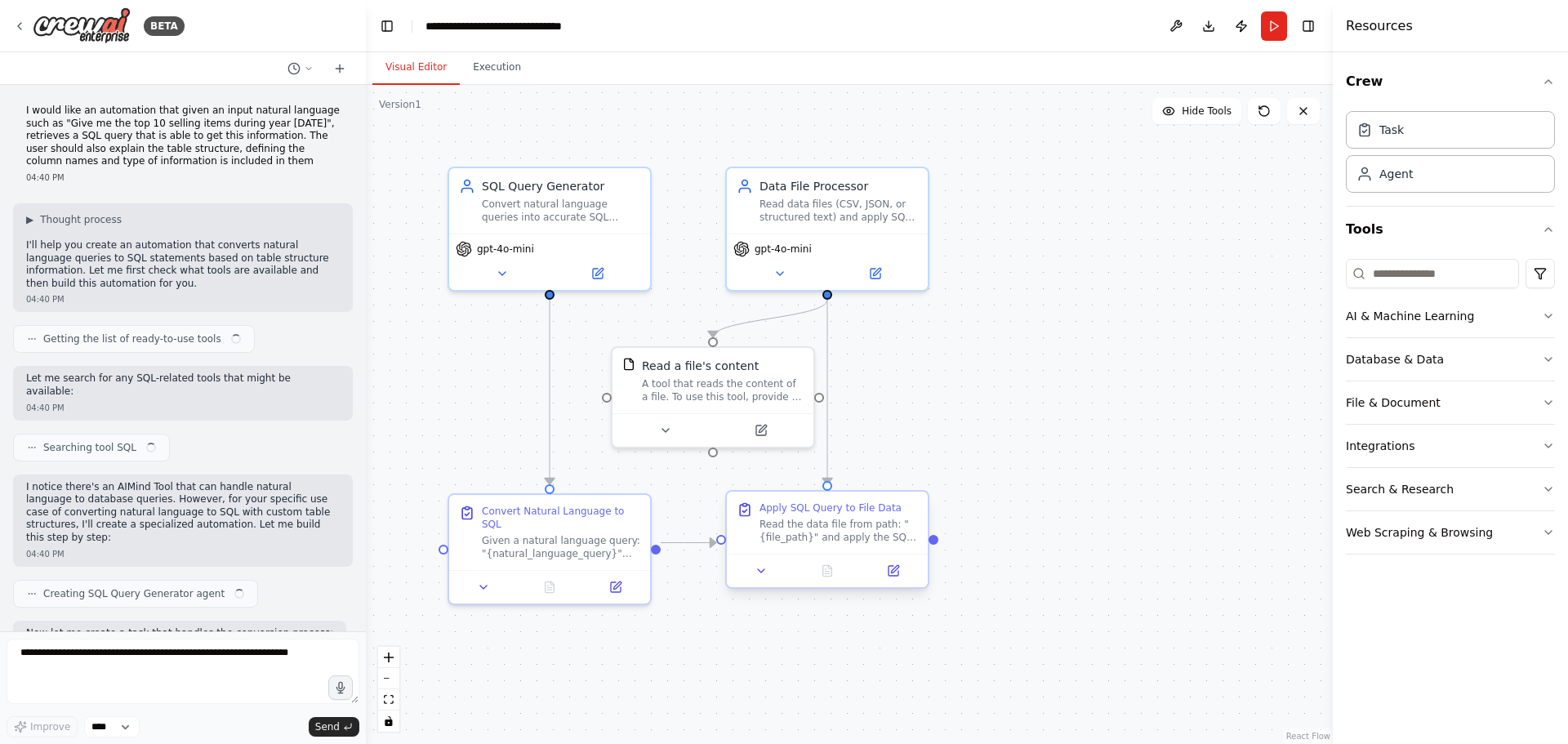
scroll to position [1704, 0]
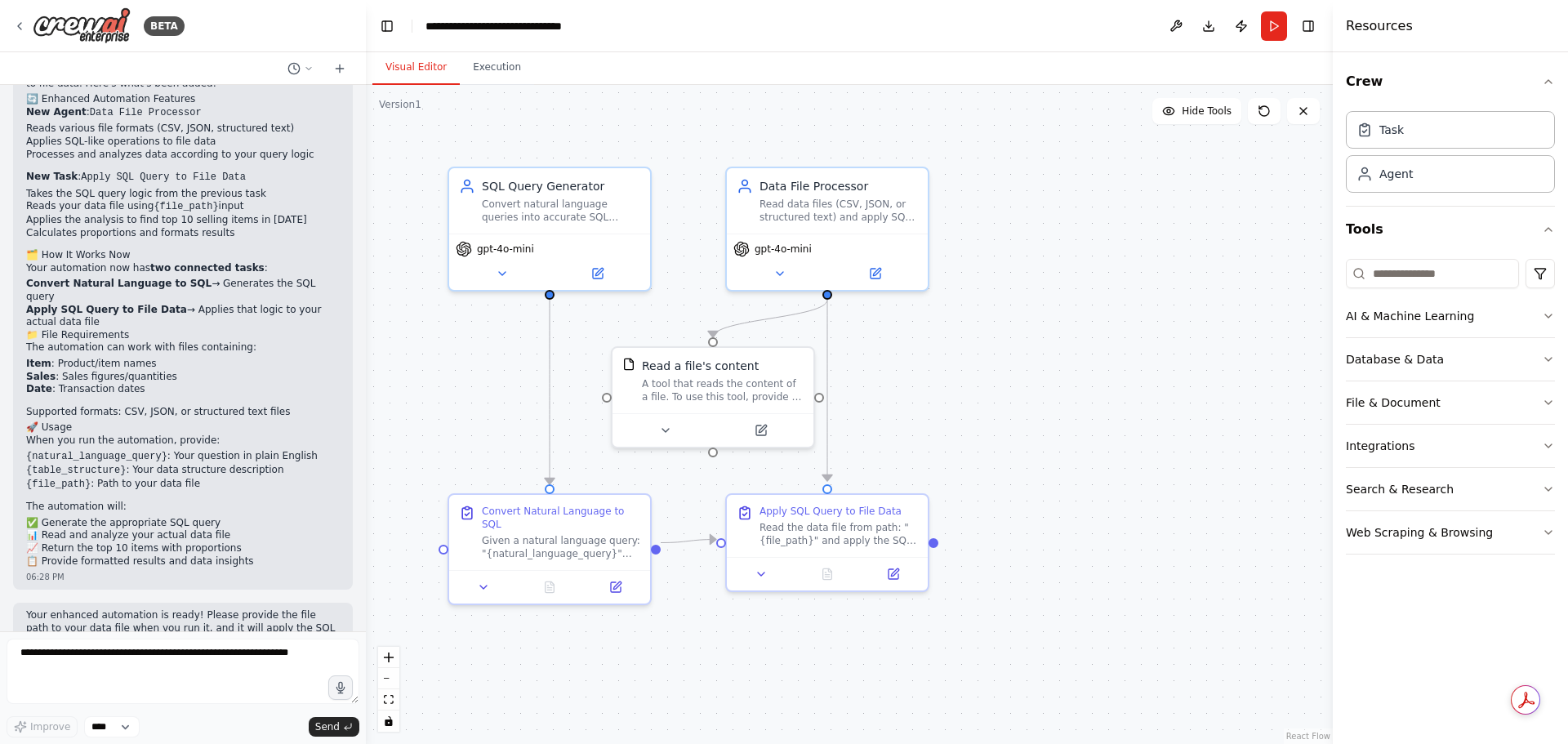
click at [1123, 574] on div ".deletable-edge-delete-btn { width: 20px; height: 20px; border: 0px solid #ffff…" at bounding box center [850, 414] width 967 height 659
click at [680, 667] on div ".deletable-edge-delete-btn { width: 20px; height: 20px; border: 0px solid #ffff…" at bounding box center [850, 414] width 967 height 659
click at [857, 533] on div "Read the data file from path: "{file_path}" and apply the SQL query logic to fi…" at bounding box center [839, 530] width 159 height 26
click at [1087, 522] on div ".deletable-edge-delete-btn { width: 20px; height: 20px; border: 0px solid #ffff…" at bounding box center [850, 414] width 967 height 659
click at [608, 531] on div "Given a natural language query: "{natural_language_query}" and table structure …" at bounding box center [561, 543] width 159 height 26
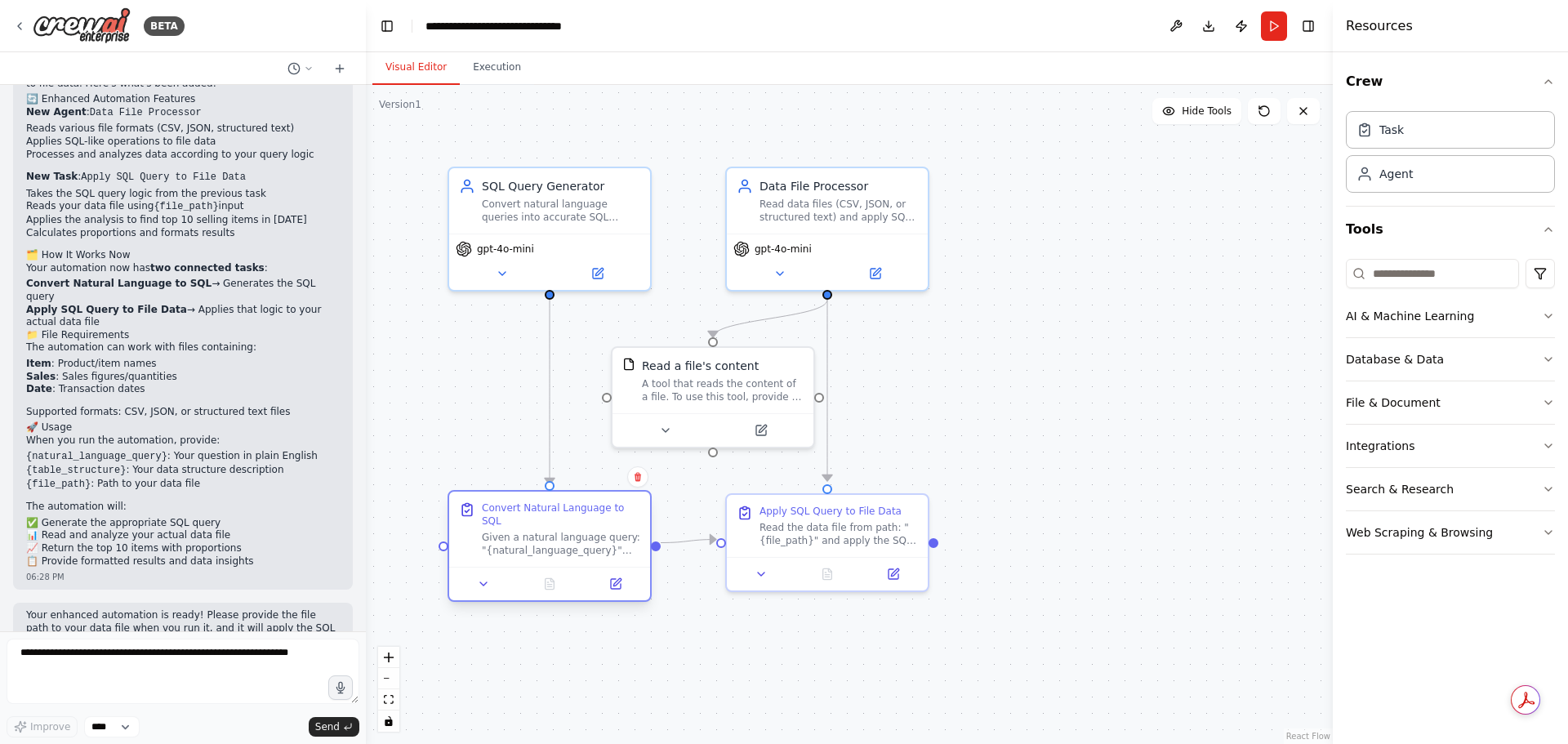
click at [602, 531] on div "Given a natural language query: "{natural_language_query}" and table structure …" at bounding box center [561, 543] width 159 height 26
click at [643, 646] on div ".deletable-edge-delete-btn { width: 20px; height: 20px; border: 0px solid #ffff…" at bounding box center [850, 414] width 967 height 659
click at [592, 537] on div "Given a natural language query: "{natural_language_query}" and table structure …" at bounding box center [562, 550] width 159 height 26
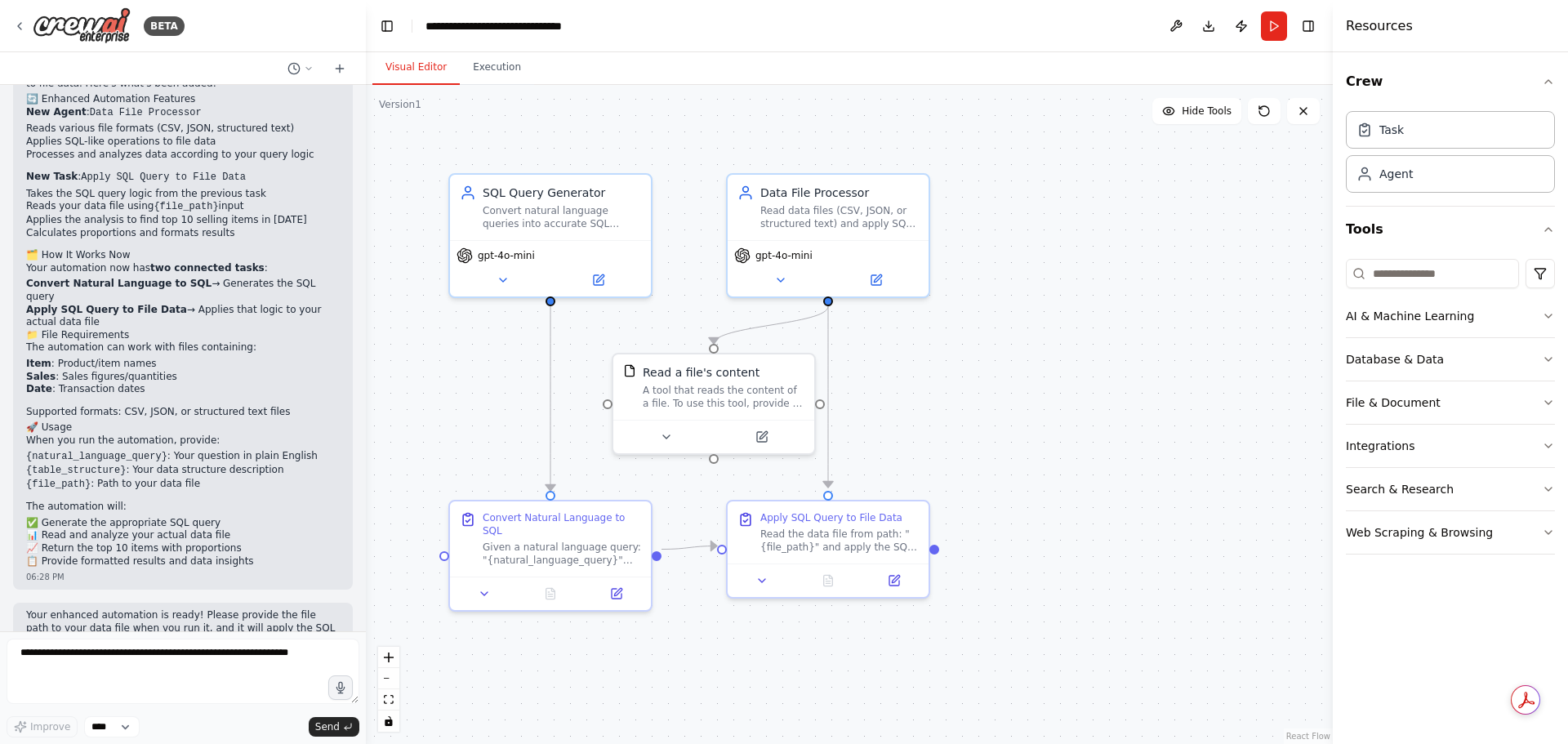
click at [816, 670] on div ".deletable-edge-delete-btn { width: 20px; height: 20px; border: 0px solid #ffff…" at bounding box center [850, 414] width 967 height 659
click at [1183, 500] on div ".deletable-edge-delete-btn { width: 20px; height: 20px; border: 0px solid #ffff…" at bounding box center [850, 414] width 967 height 659
click at [1101, 379] on div ".deletable-edge-delete-btn { width: 20px; height: 20px; border: 0px solid #ffff…" at bounding box center [850, 414] width 967 height 659
click at [1109, 343] on div ".deletable-edge-delete-btn { width: 20px; height: 20px; border: 0px solid #ffff…" at bounding box center [850, 414] width 967 height 659
click at [1305, 30] on button "Toggle Right Sidebar" at bounding box center [1308, 26] width 23 height 23
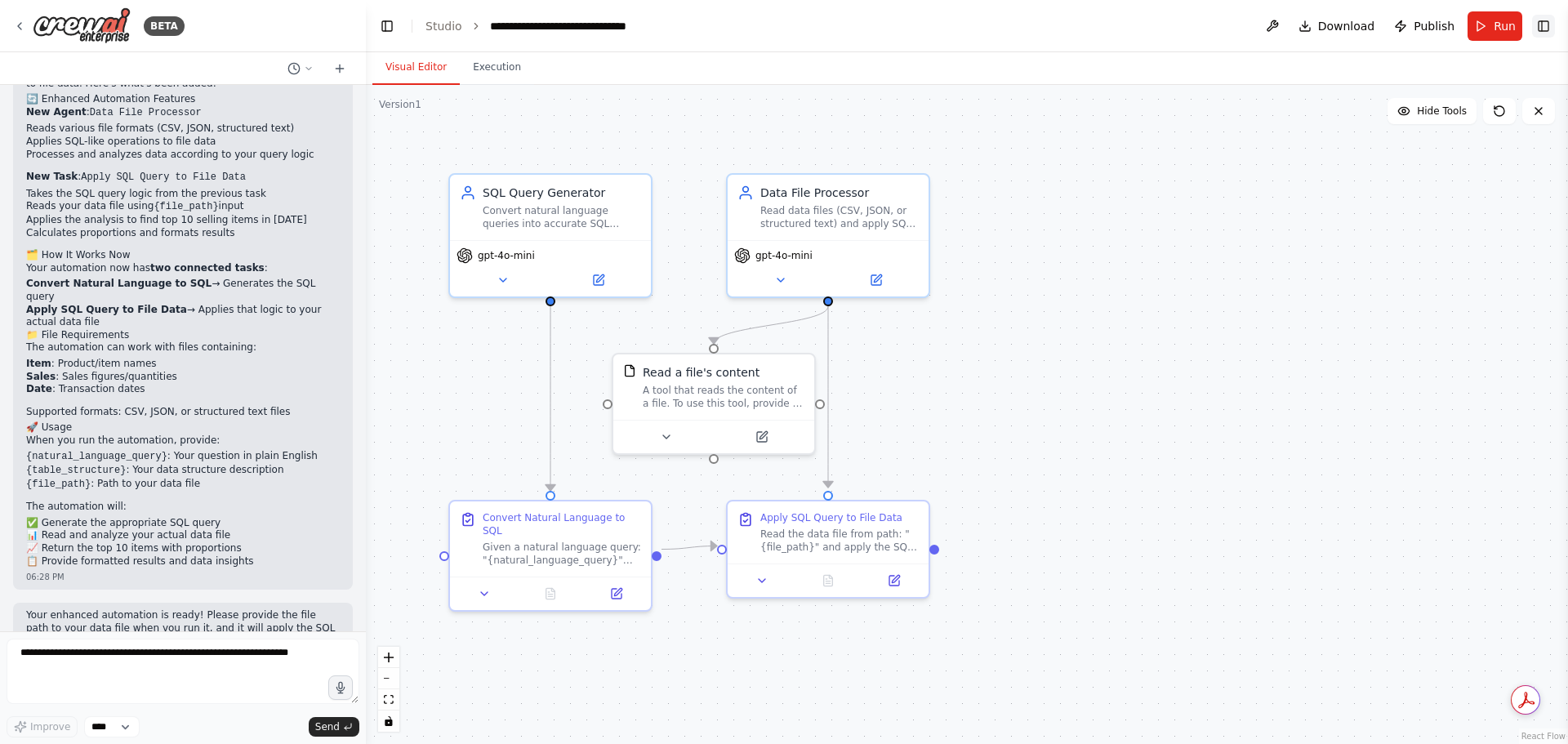
click at [1555, 34] on button "Toggle Right Sidebar" at bounding box center [1544, 26] width 23 height 23
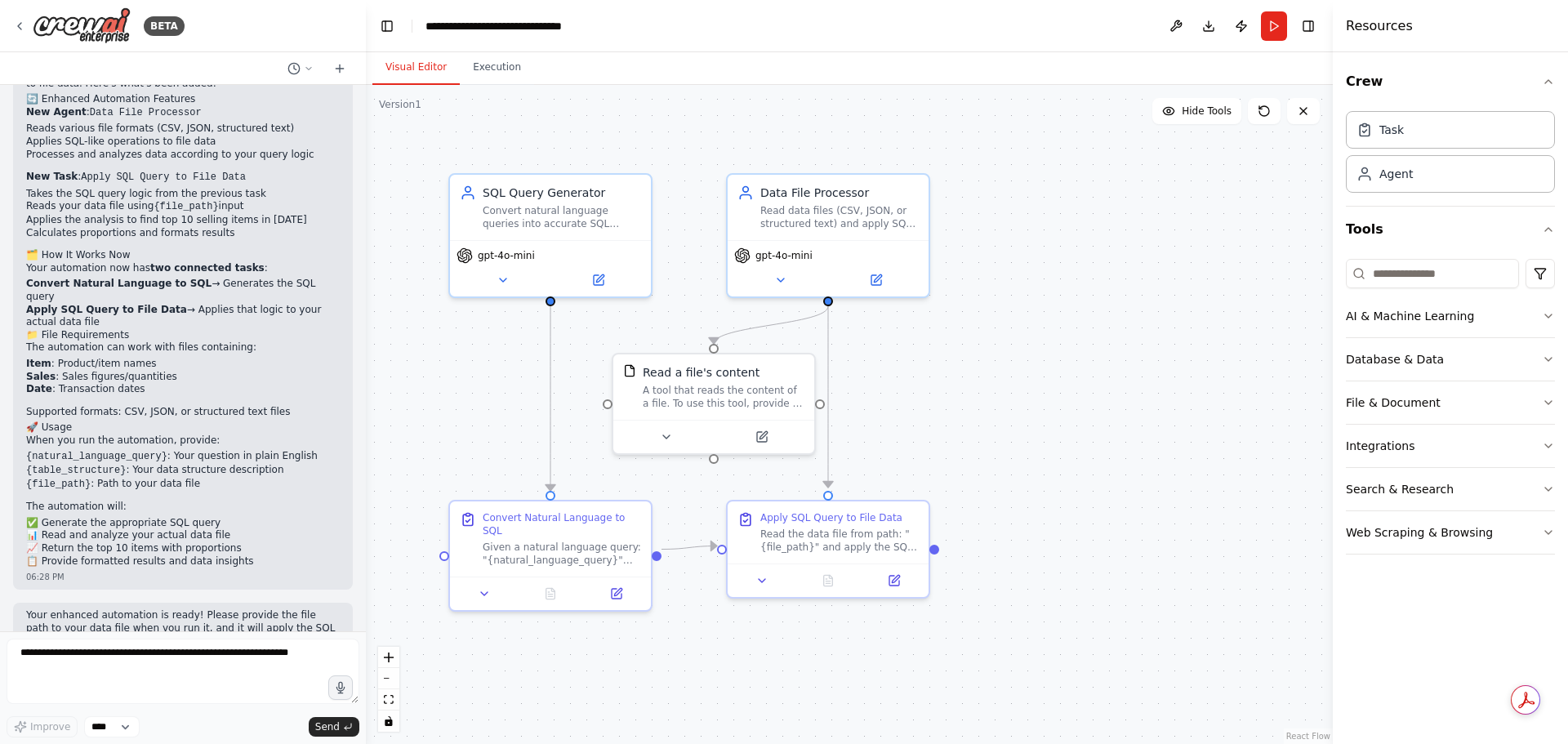
click at [1068, 332] on div ".deletable-edge-delete-btn { width: 20px; height: 20px; border: 0px solid #ffff…" at bounding box center [850, 414] width 967 height 659
click at [1199, 395] on div ".deletable-edge-delete-btn { width: 20px; height: 20px; border: 0px solid #ffff…" at bounding box center [850, 414] width 967 height 659
click at [1182, 121] on button "Hide Tools" at bounding box center [1197, 111] width 89 height 26
click at [1182, 121] on button "Show Tools" at bounding box center [1195, 111] width 93 height 26
click at [1182, 121] on button "Hide Tools" at bounding box center [1197, 111] width 89 height 26
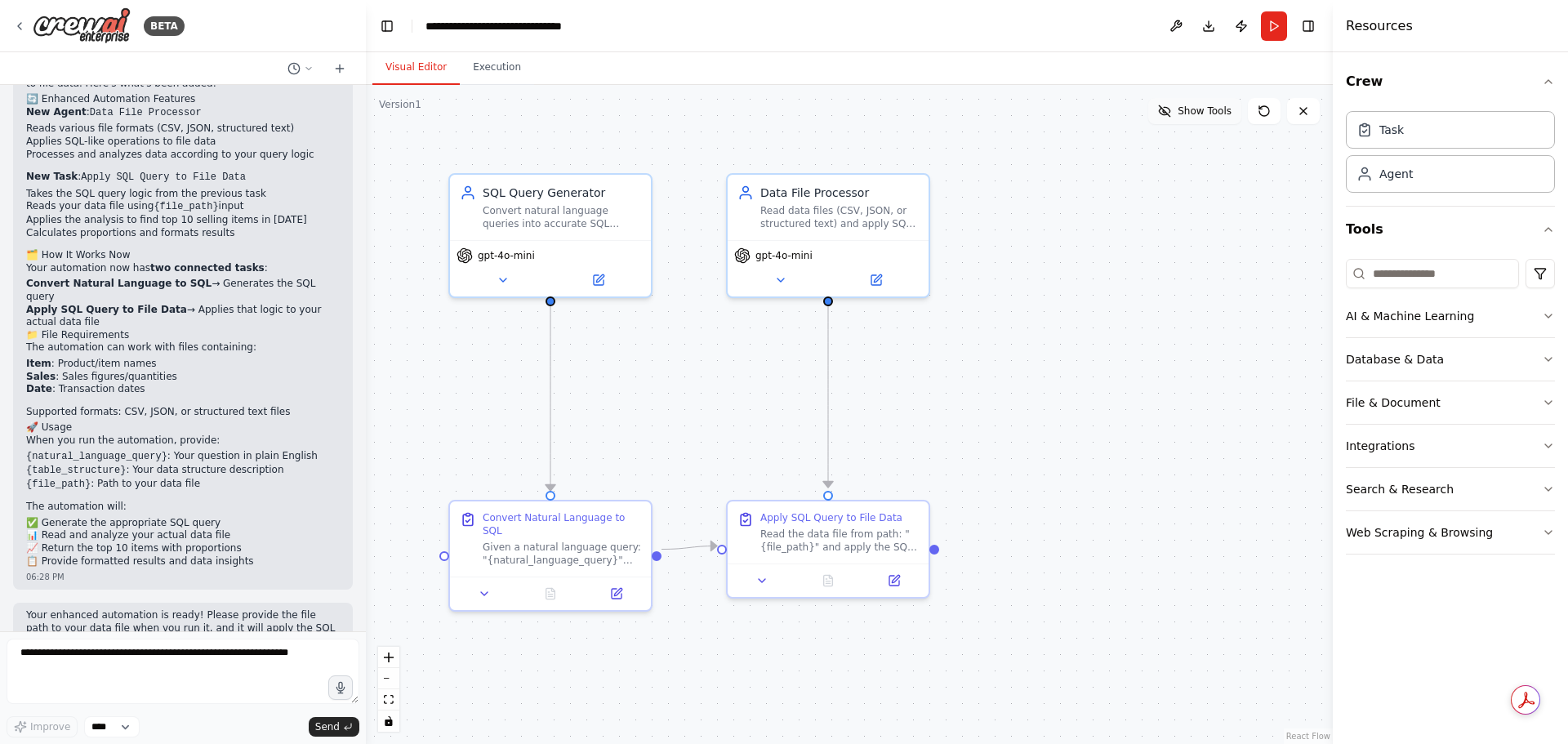
click at [1182, 121] on button "Show Tools" at bounding box center [1195, 111] width 93 height 26
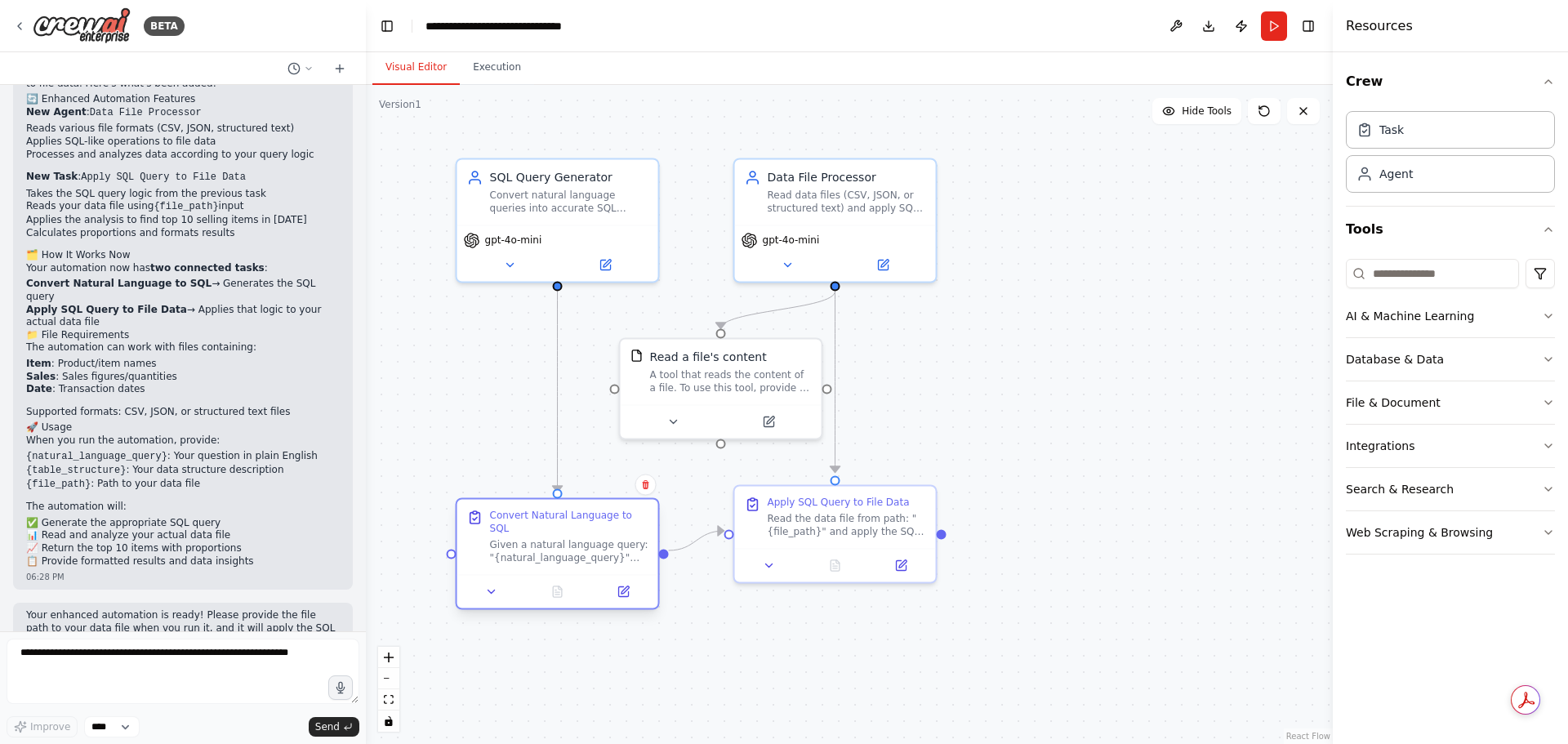
drag, startPoint x: 575, startPoint y: 487, endPoint x: 569, endPoint y: 498, distance: 12.5
click at [569, 498] on div "Convert Natural Language to SQL Given a natural language query: "{natural_langu…" at bounding box center [558, 552] width 204 height 112
drag, startPoint x: 783, startPoint y: 502, endPoint x: 786, endPoint y: 525, distance: 23.2
click at [786, 525] on div "Apply SQL Query to File Data Read the data file from path: "{file_path}" and ap…" at bounding box center [847, 530] width 159 height 43
drag, startPoint x: 664, startPoint y: 550, endPoint x: 711, endPoint y: 496, distance: 71.6
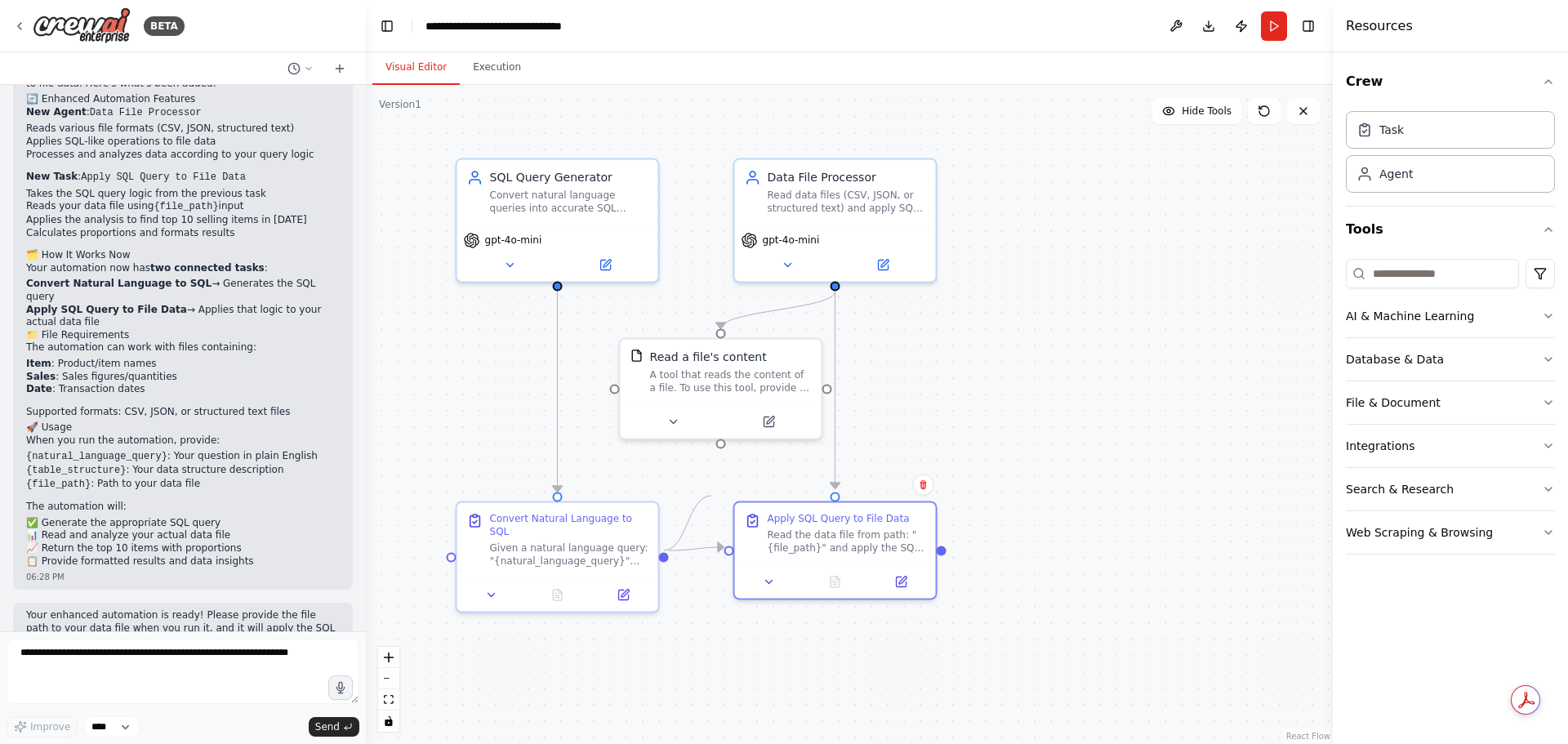
click at [711, 496] on div ".deletable-edge-delete-btn { width: 20px; height: 20px; border: 0px solid #ffff…" at bounding box center [850, 414] width 967 height 659
